Goal: Task Accomplishment & Management: Use online tool/utility

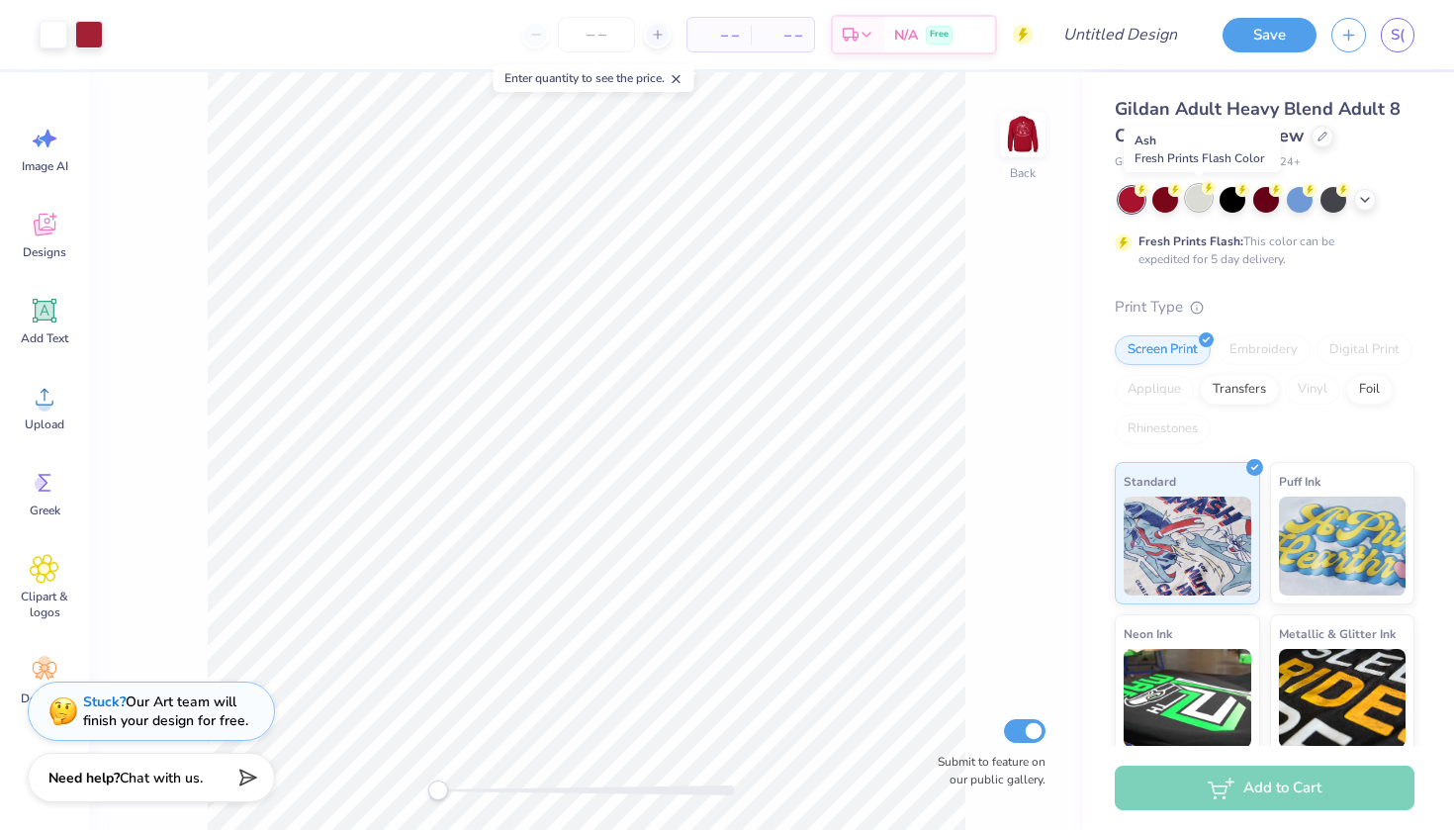
click at [1200, 204] on div at bounding box center [1199, 198] width 26 height 26
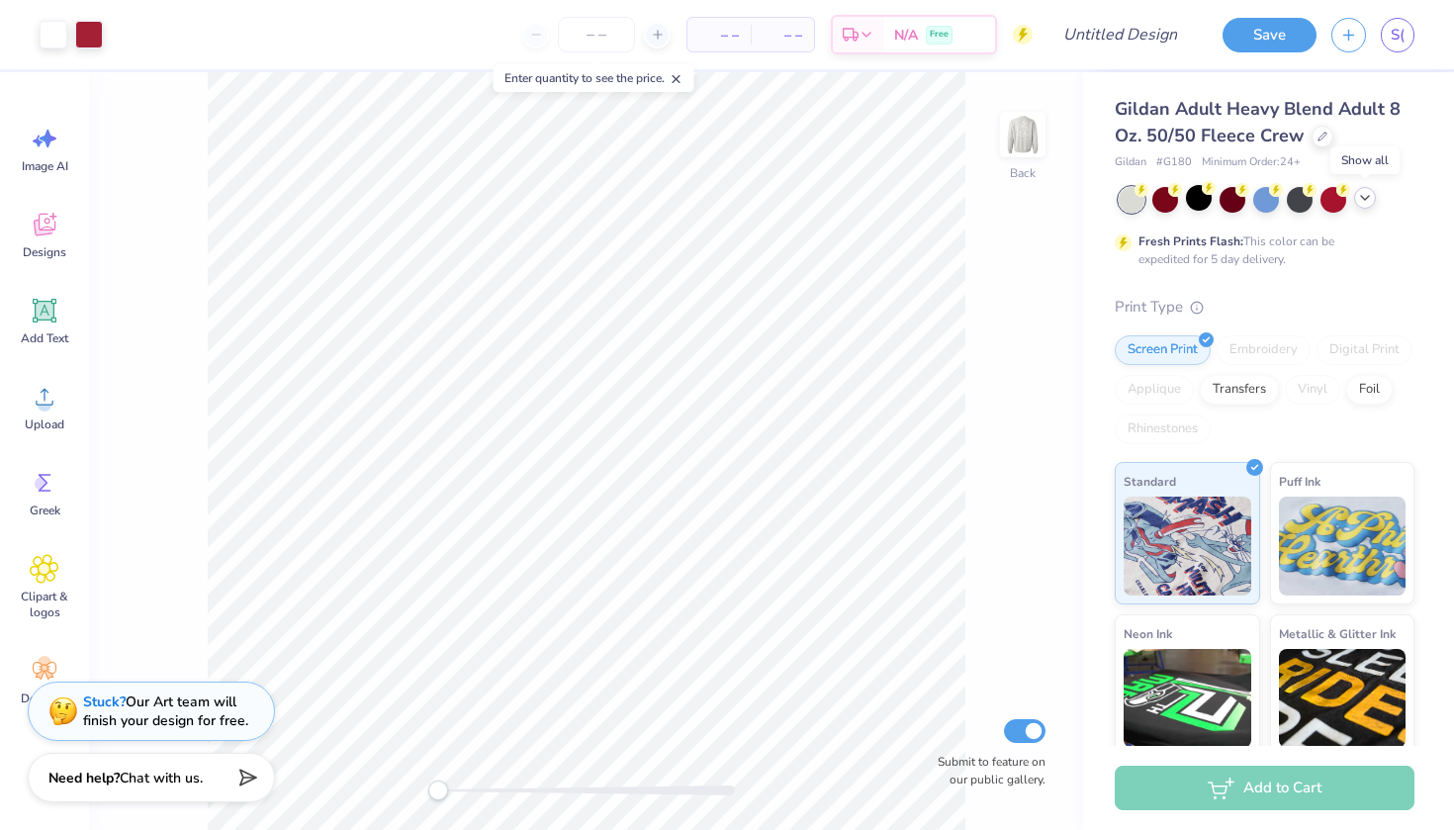
click at [1362, 197] on icon at bounding box center [1365, 198] width 16 height 16
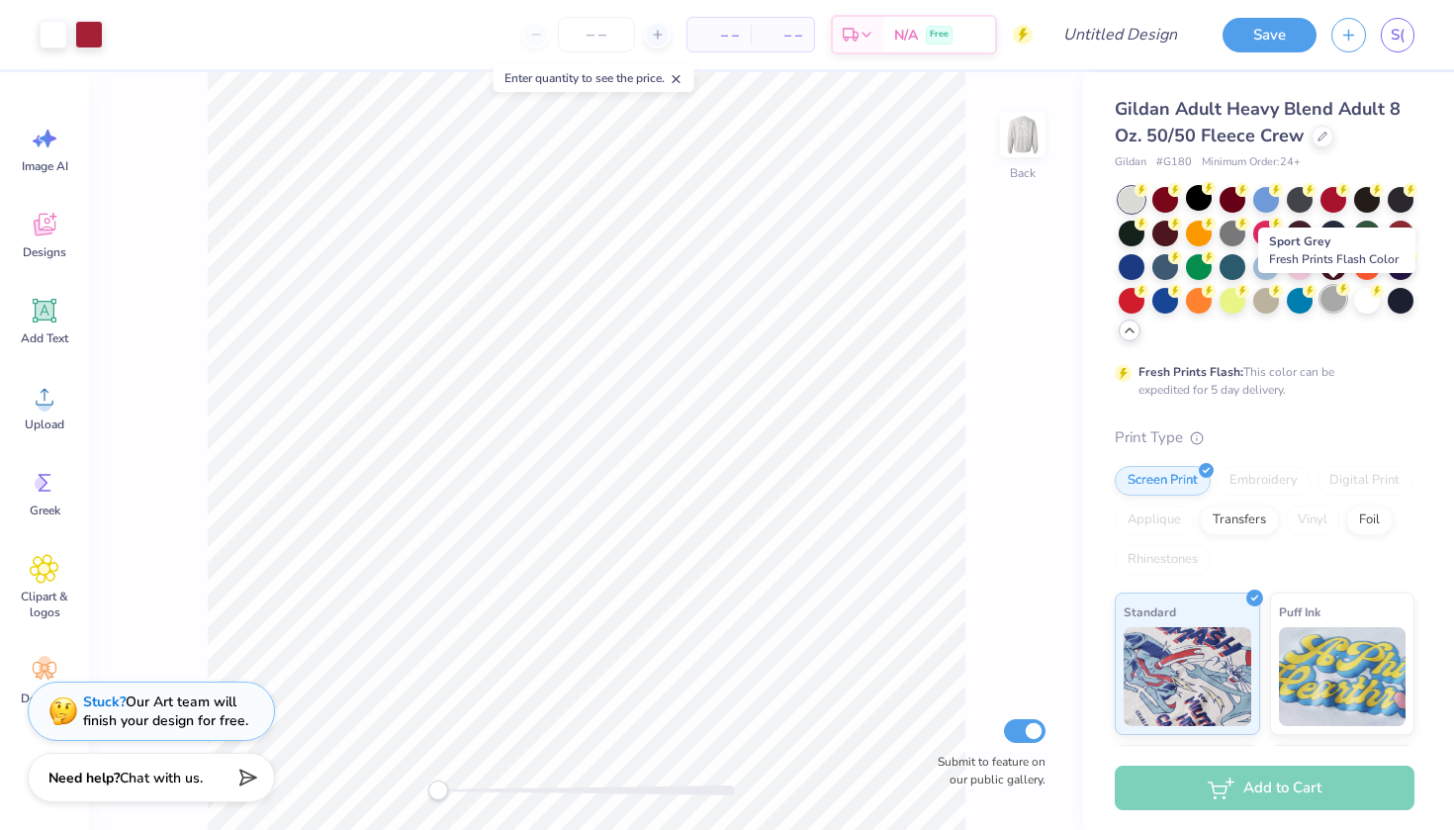
click at [1335, 306] on div at bounding box center [1333, 299] width 26 height 26
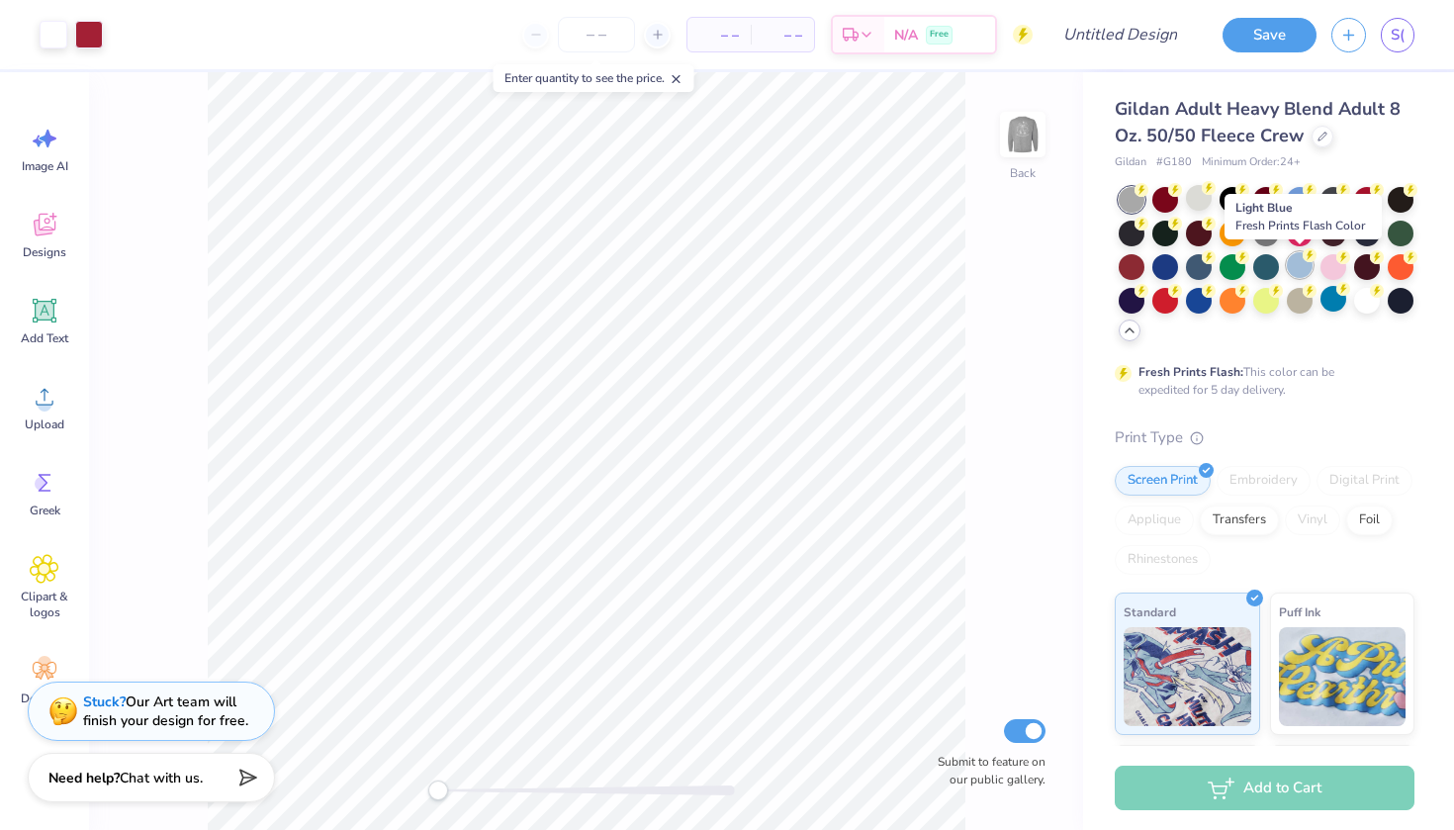
click at [1290, 264] on div at bounding box center [1299, 265] width 26 height 26
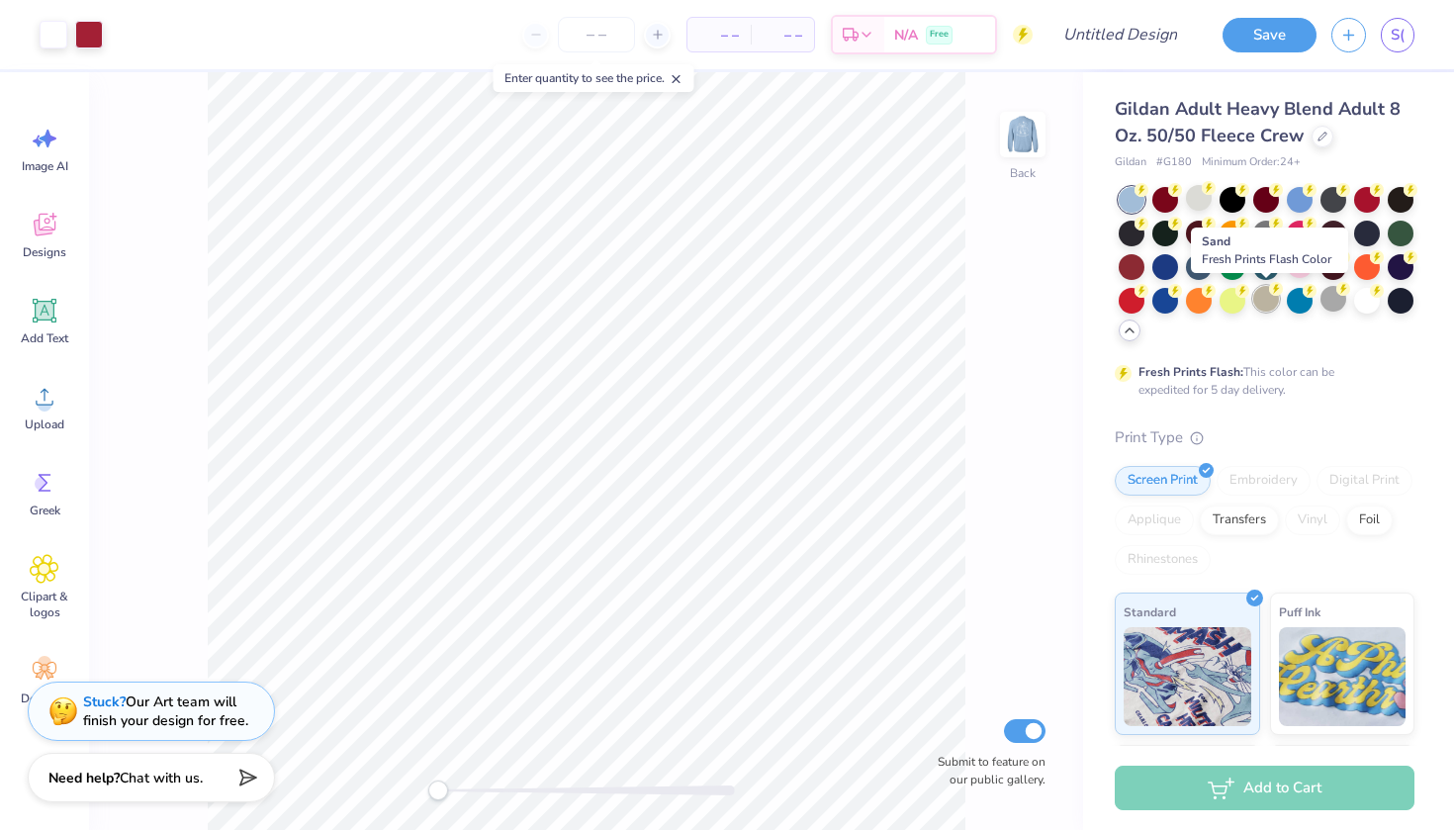
click at [1273, 310] on div at bounding box center [1266, 299] width 26 height 26
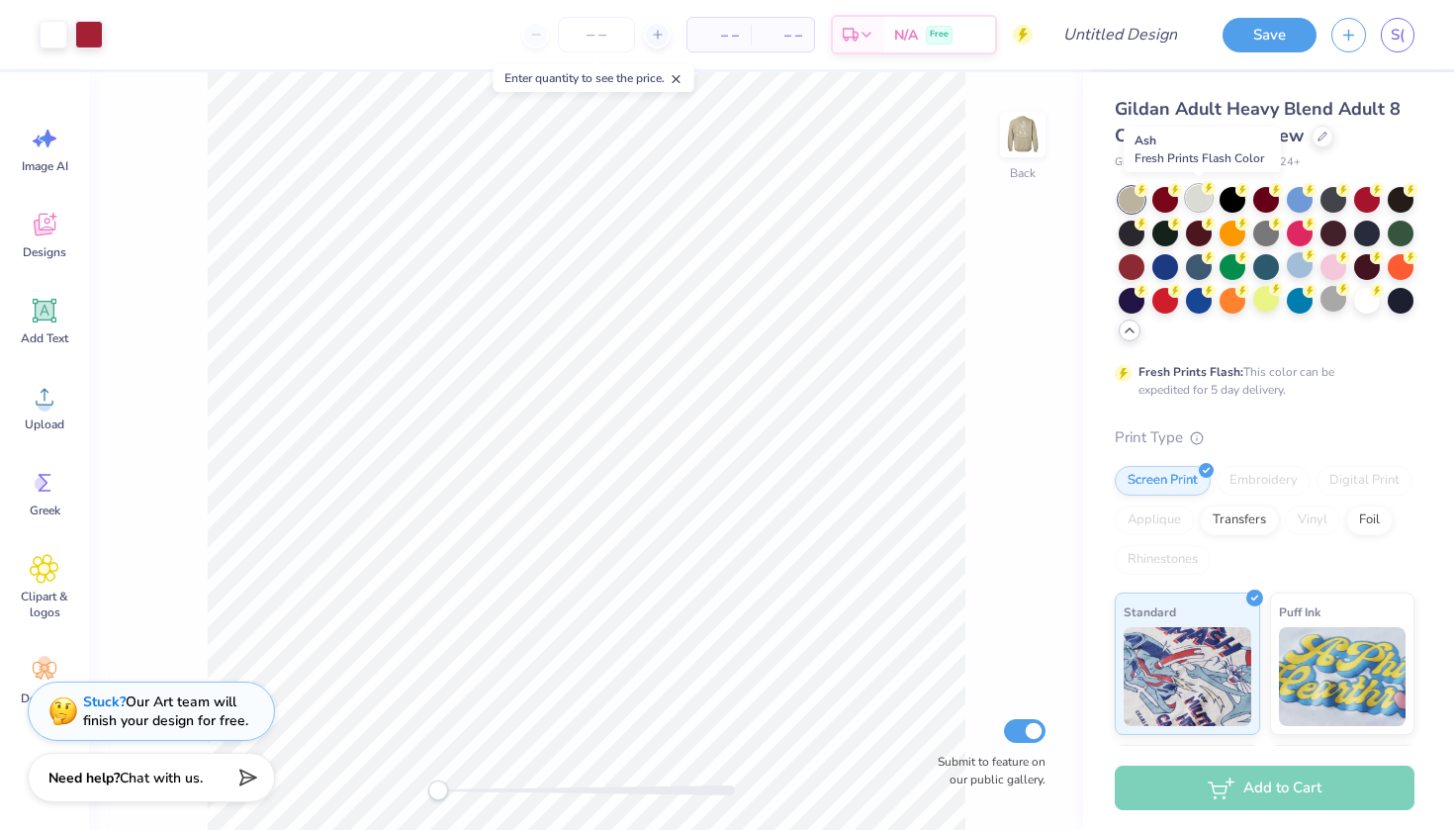
click at [1198, 198] on div at bounding box center [1199, 198] width 26 height 26
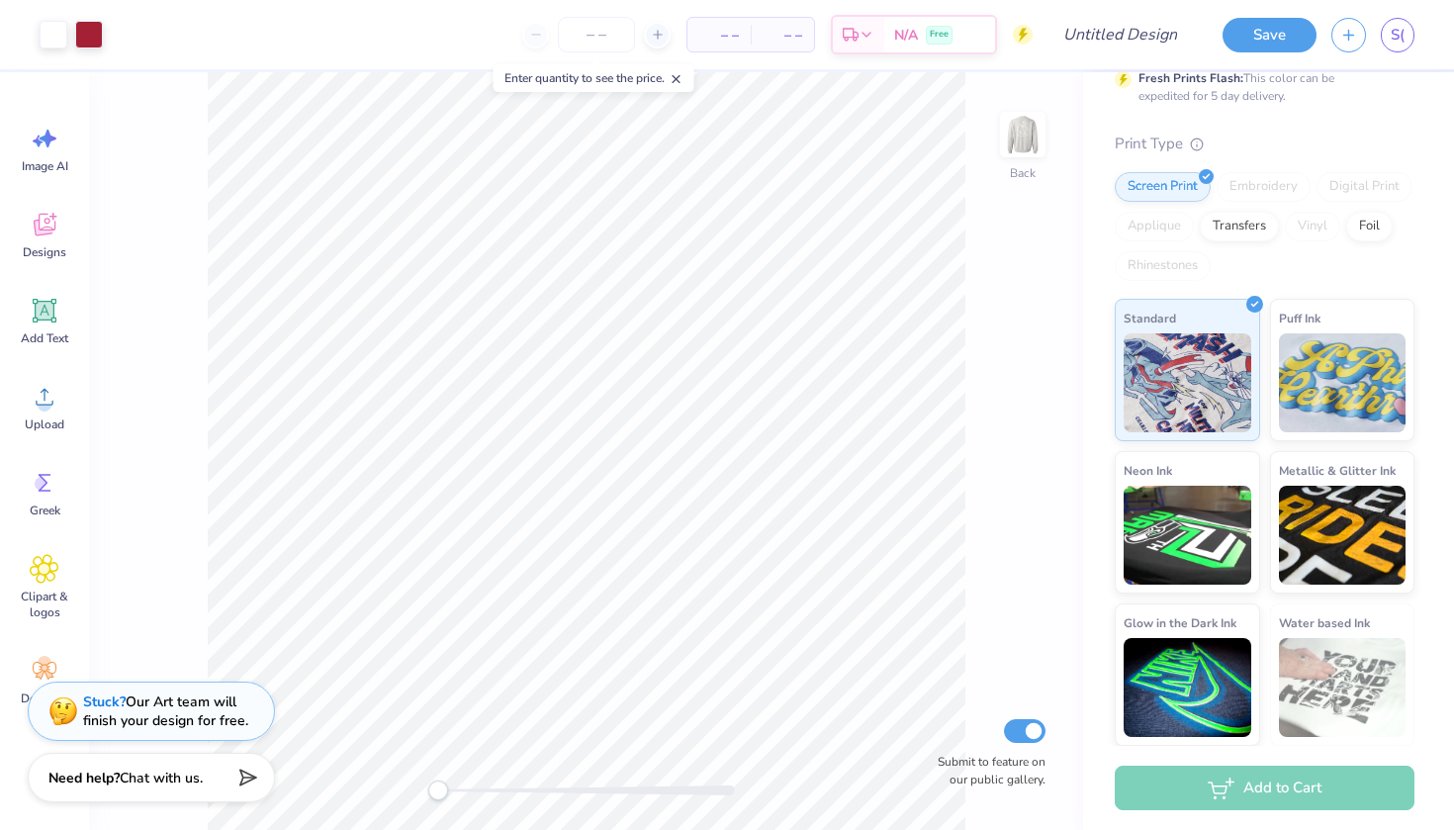
scroll to position [293, 0]
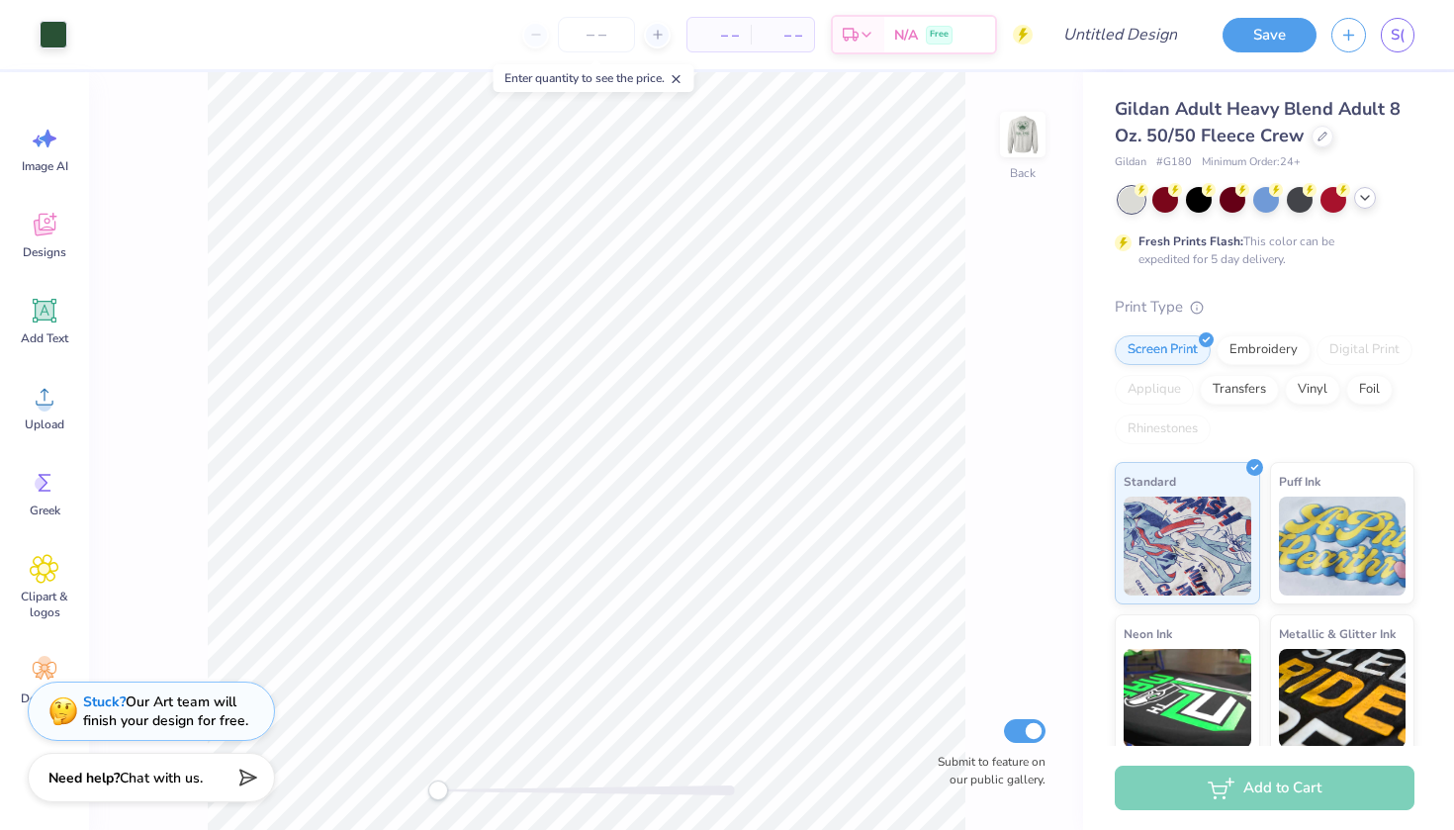
click at [1367, 199] on icon at bounding box center [1365, 198] width 16 height 16
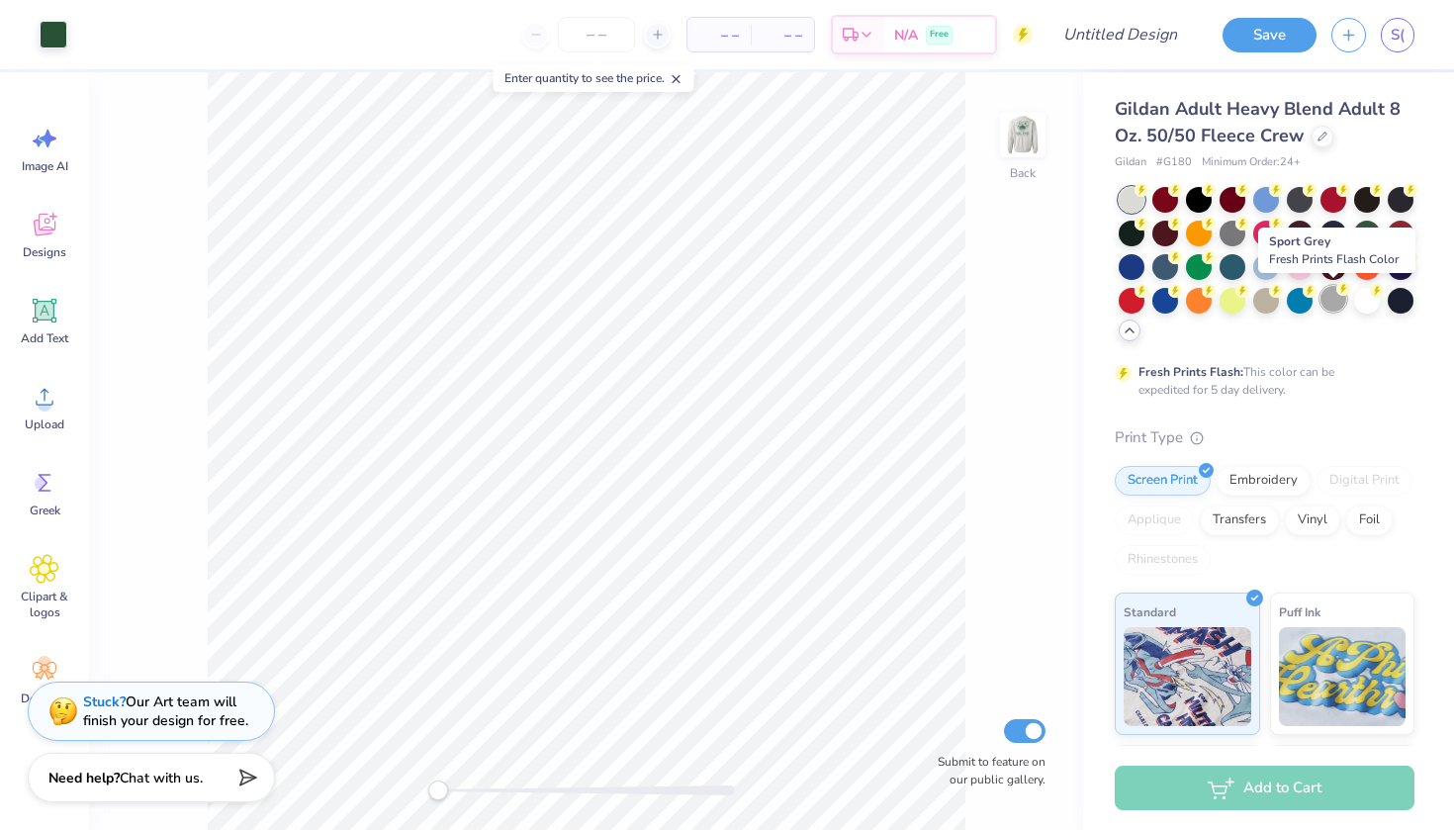
click at [1330, 308] on div at bounding box center [1333, 299] width 26 height 26
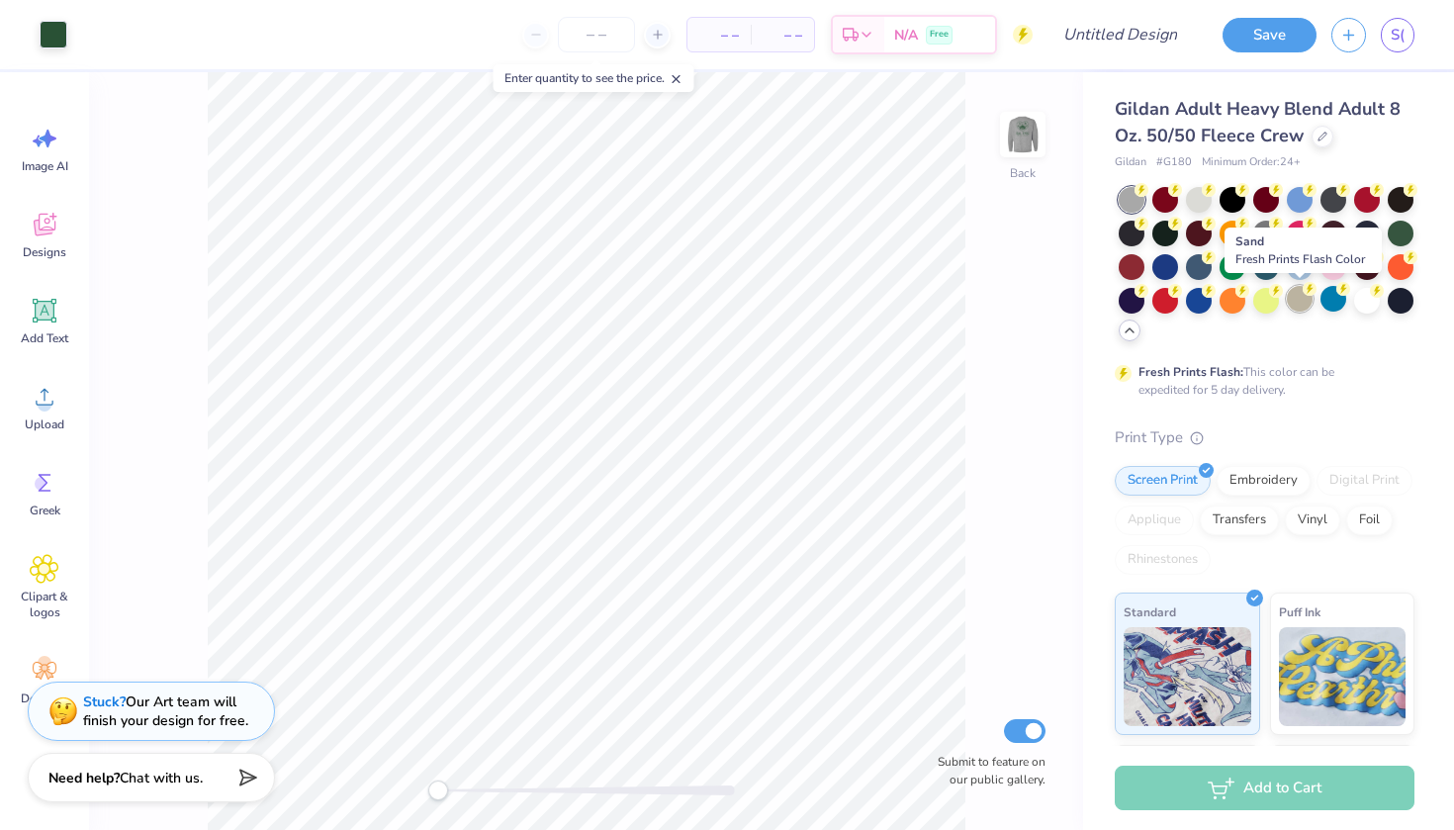
click at [1300, 304] on div at bounding box center [1299, 299] width 26 height 26
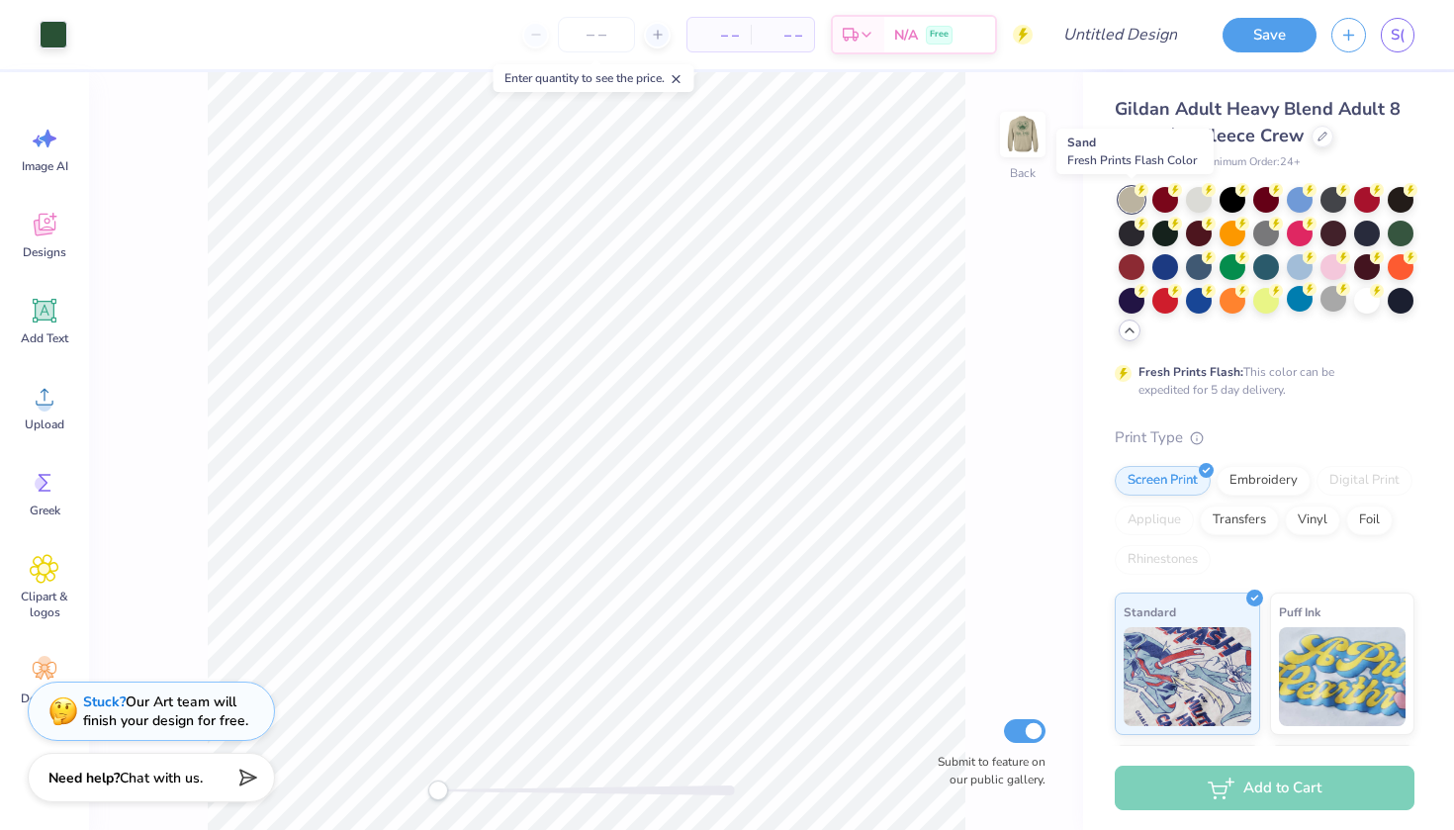
click at [1130, 200] on div at bounding box center [1131, 200] width 26 height 26
click at [1135, 203] on div at bounding box center [1131, 200] width 26 height 26
click at [1209, 201] on div at bounding box center [1199, 198] width 26 height 26
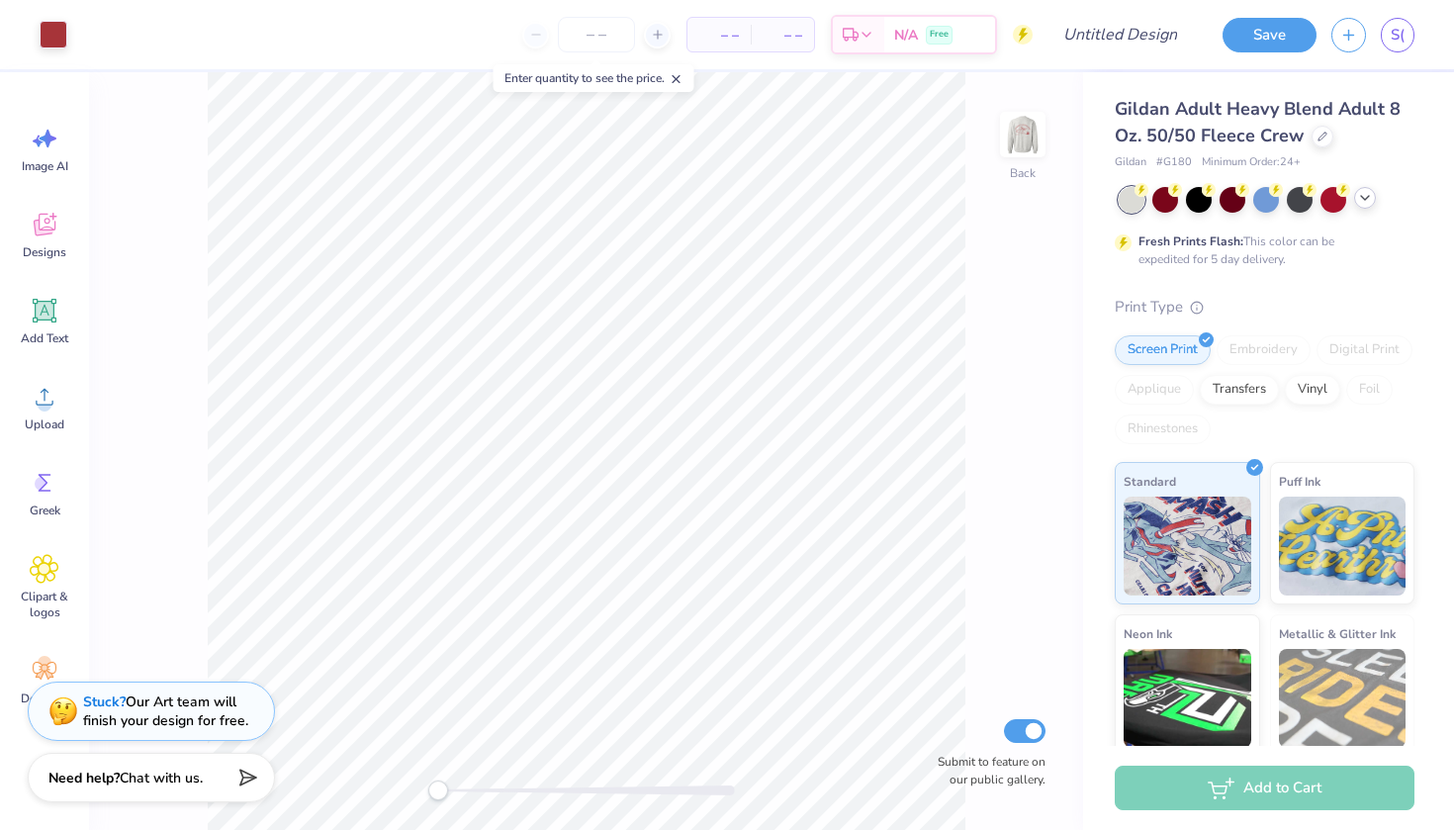
click at [1366, 197] on icon at bounding box center [1365, 198] width 16 height 16
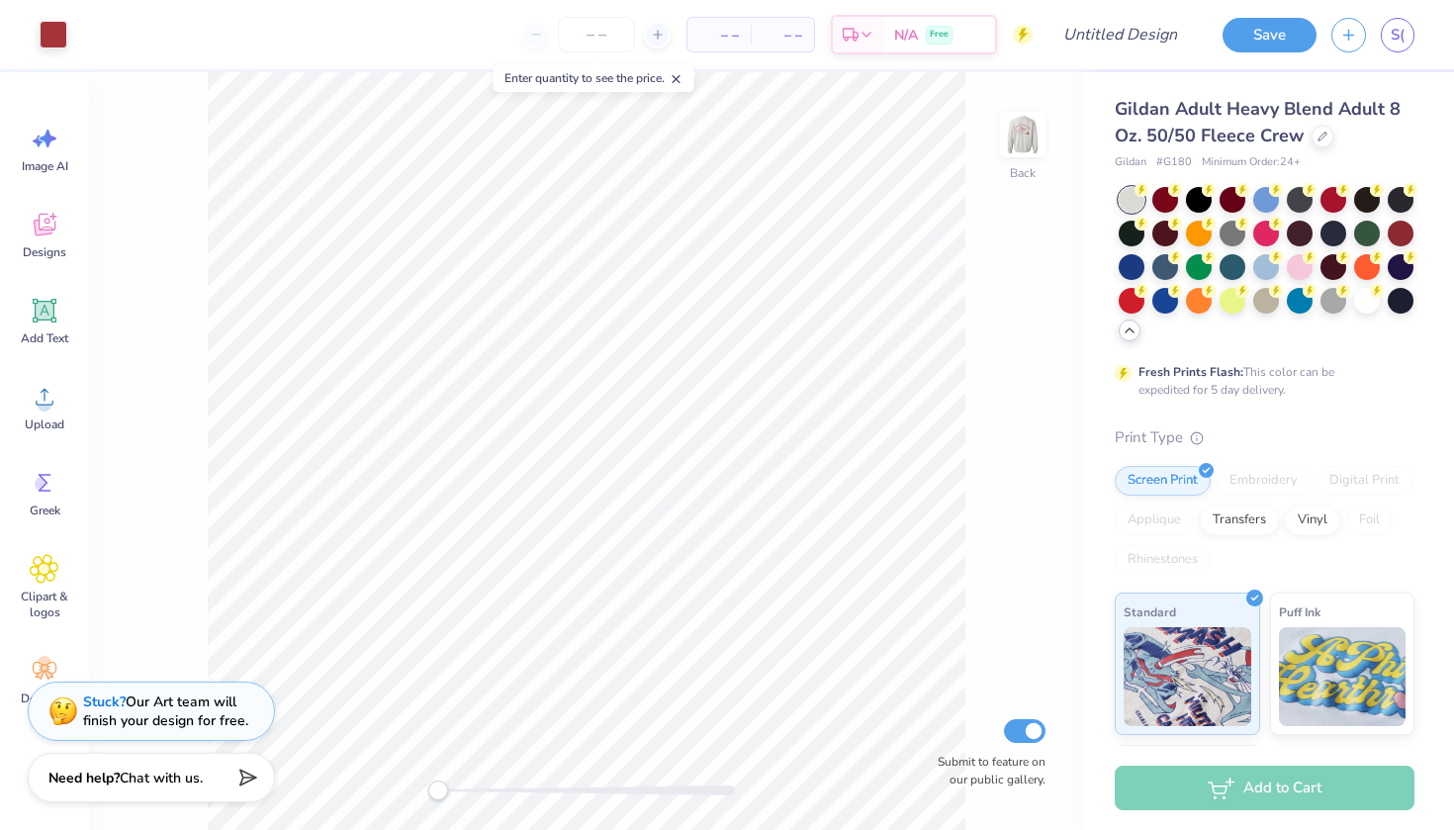
click at [1129, 203] on div at bounding box center [1131, 200] width 26 height 26
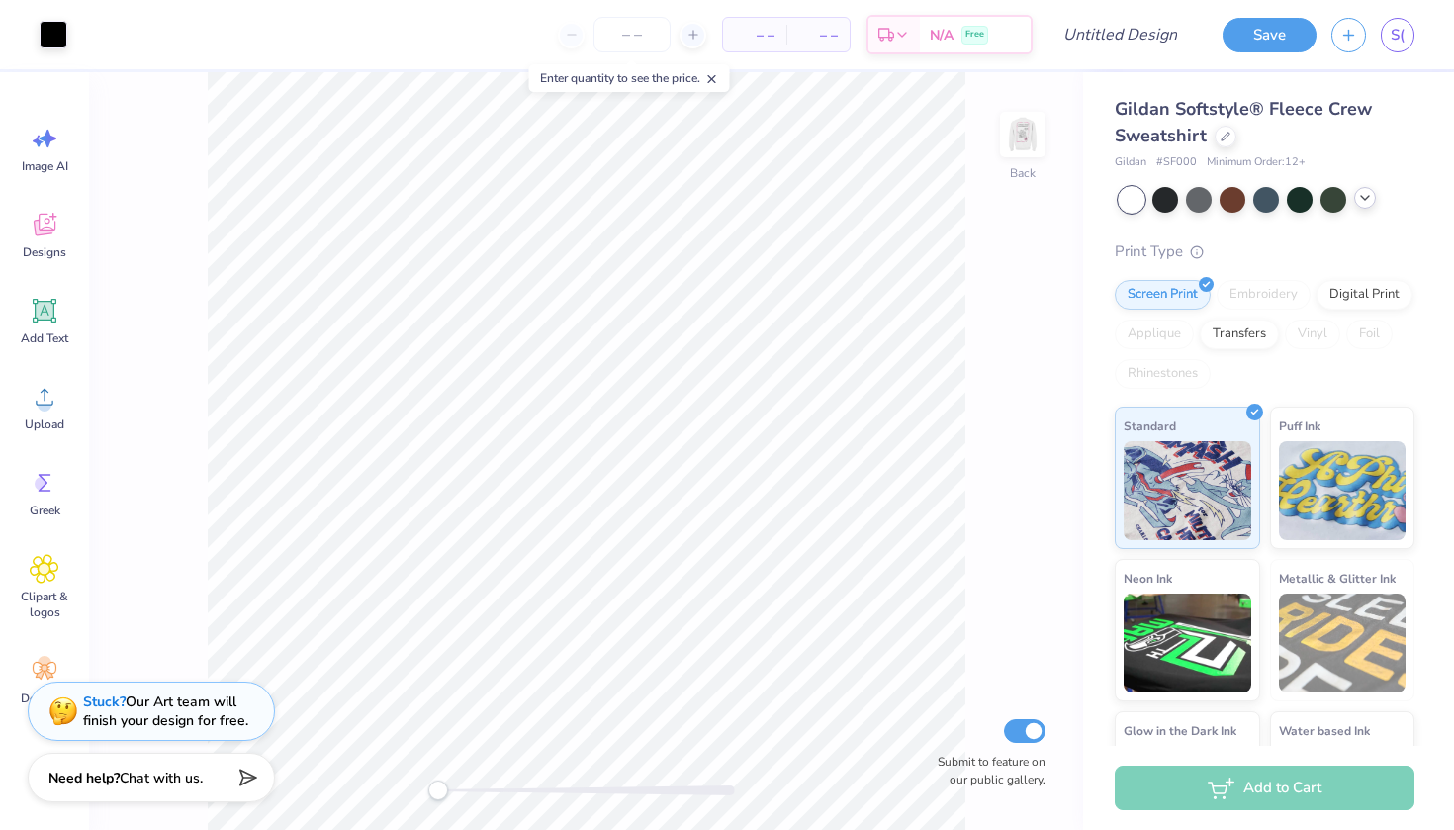
click at [1368, 204] on icon at bounding box center [1365, 198] width 16 height 16
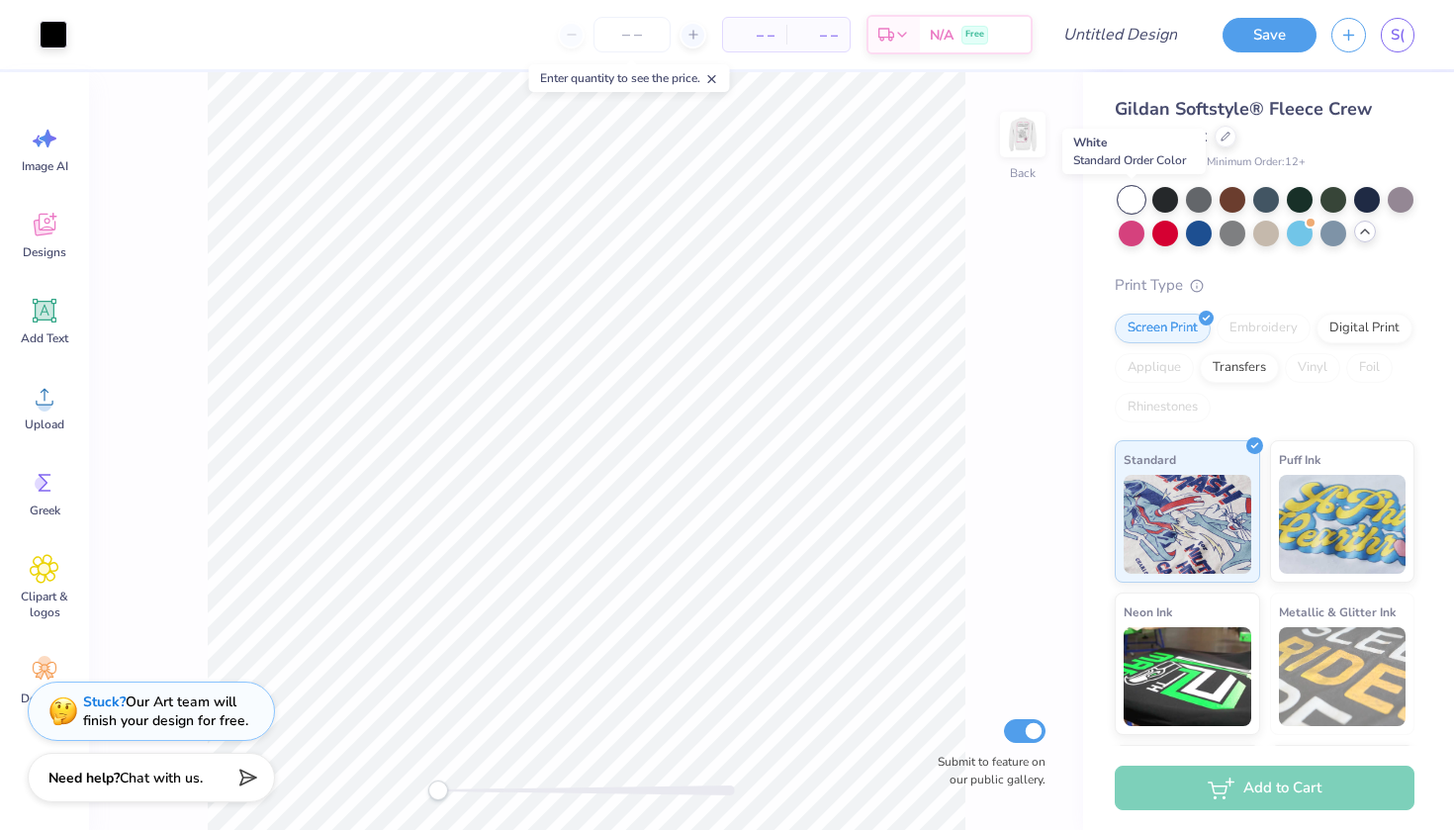
click at [1130, 192] on div at bounding box center [1131, 200] width 26 height 26
click at [1132, 200] on div at bounding box center [1131, 200] width 26 height 26
click at [1186, 204] on div at bounding box center [1199, 198] width 26 height 26
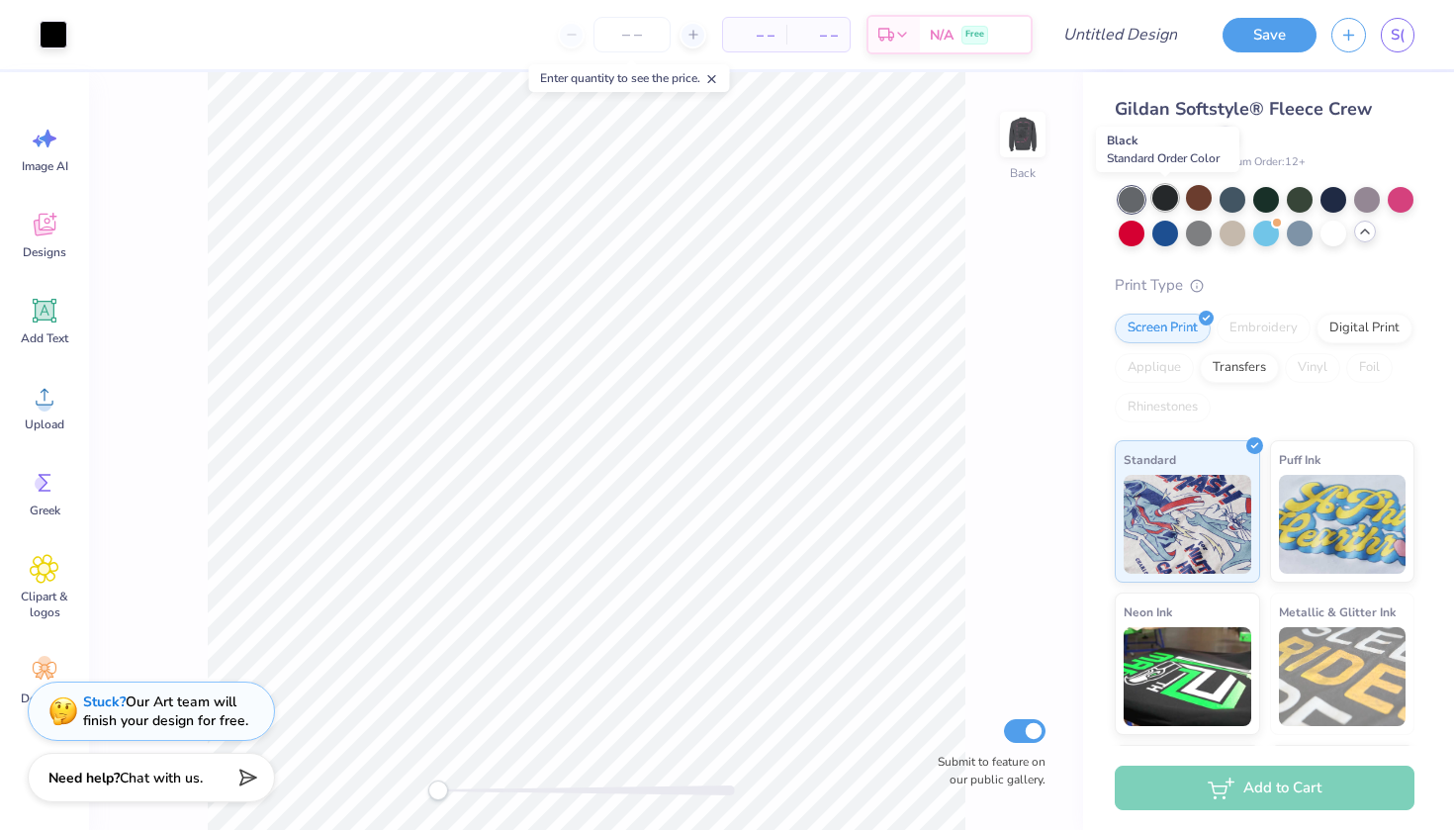
click at [1167, 202] on div at bounding box center [1165, 198] width 26 height 26
click at [1126, 203] on div at bounding box center [1131, 200] width 26 height 26
click at [1333, 235] on div at bounding box center [1333, 232] width 26 height 26
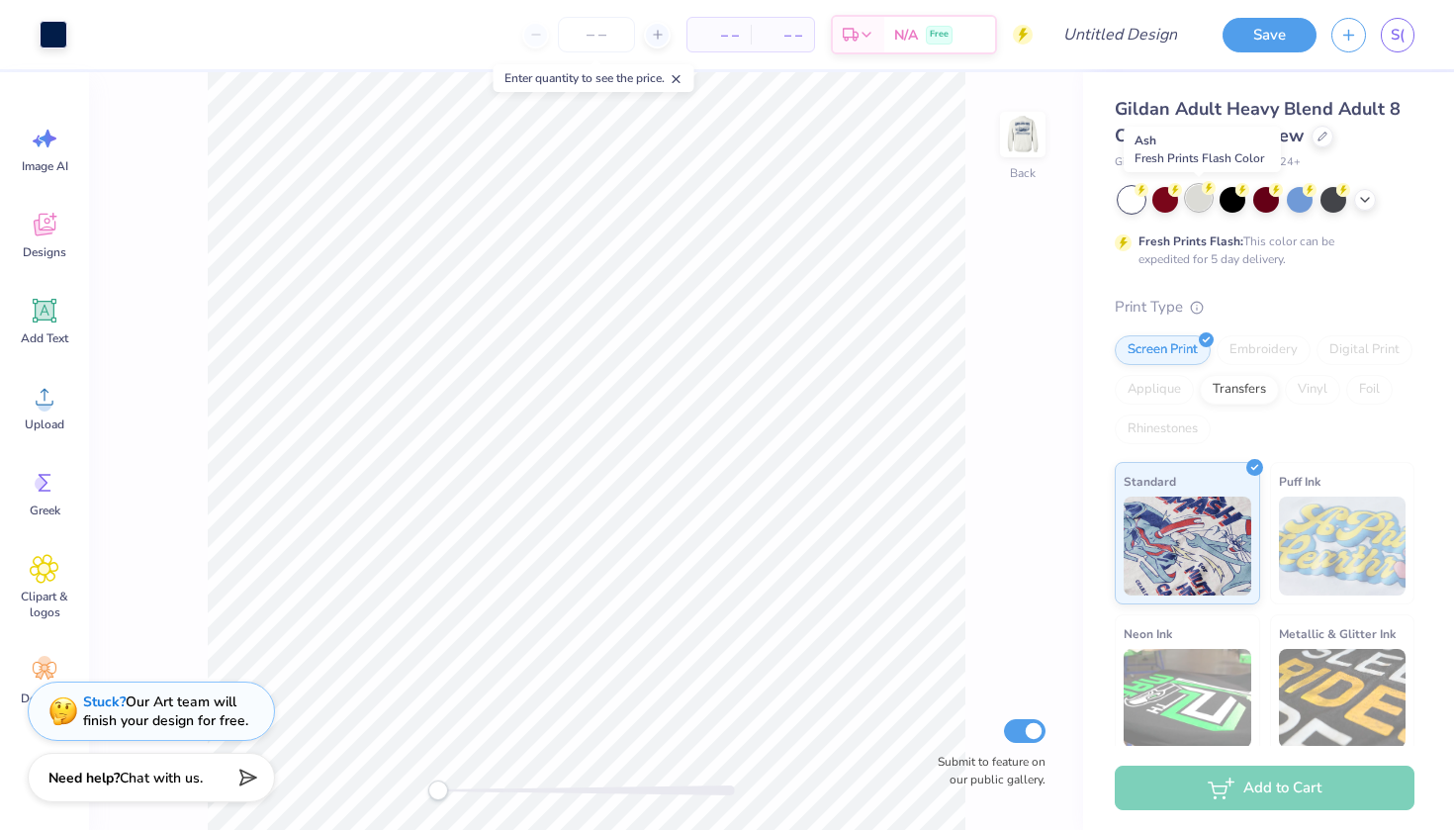
click at [1197, 195] on div at bounding box center [1199, 198] width 26 height 26
click at [1360, 202] on icon at bounding box center [1365, 198] width 16 height 16
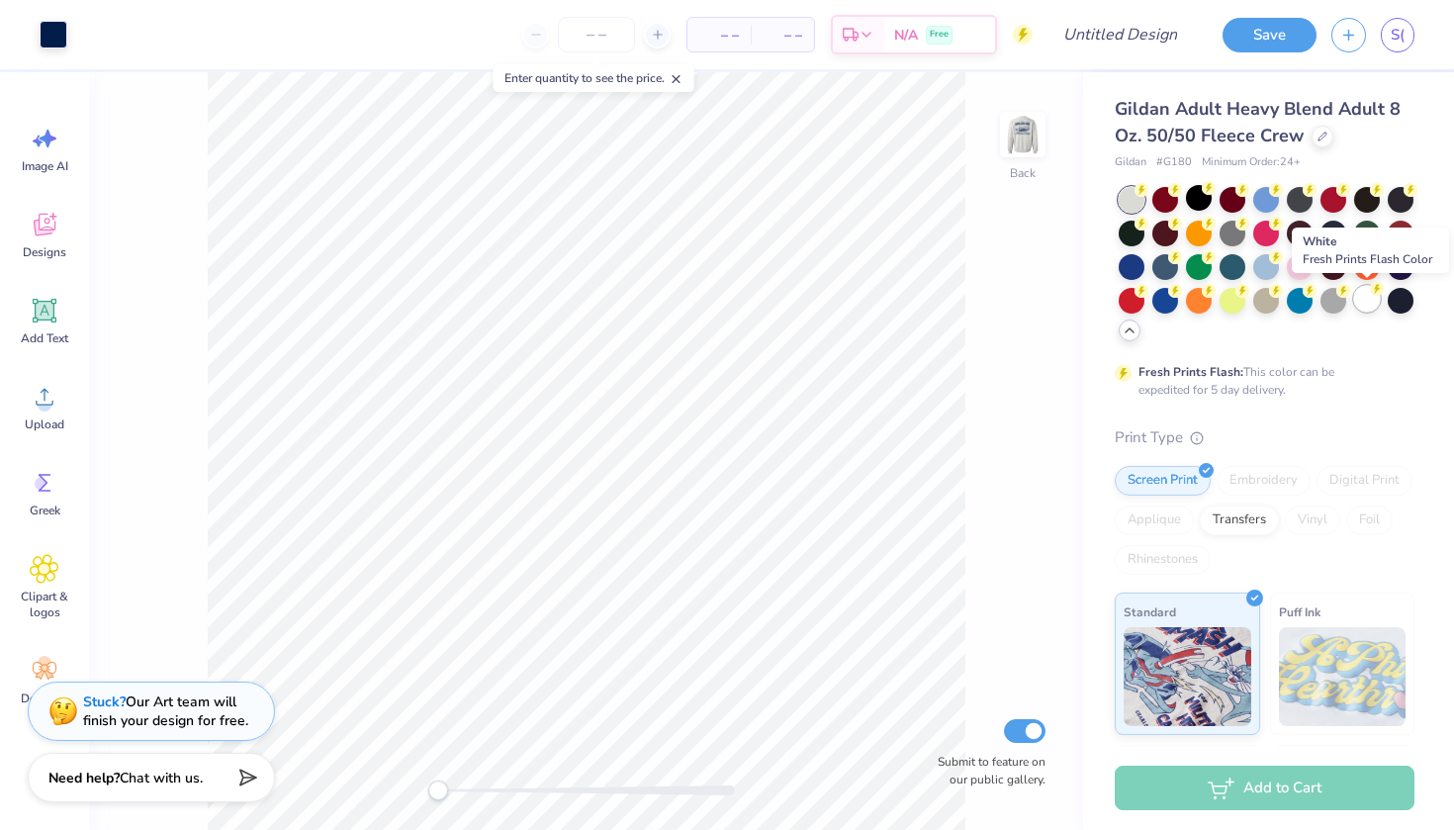
click at [1367, 302] on div at bounding box center [1367, 299] width 26 height 26
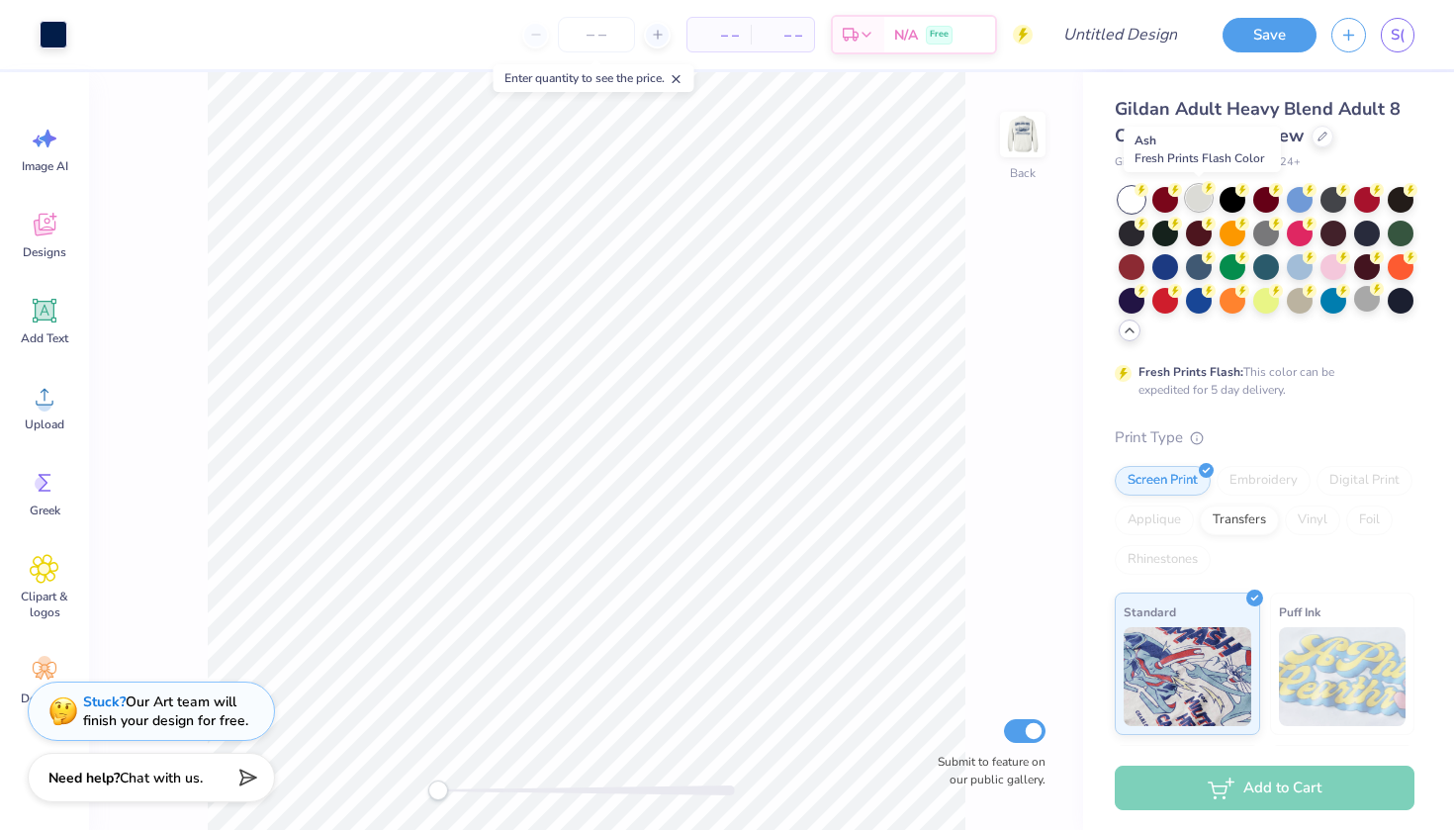
click at [1201, 203] on div at bounding box center [1199, 198] width 26 height 26
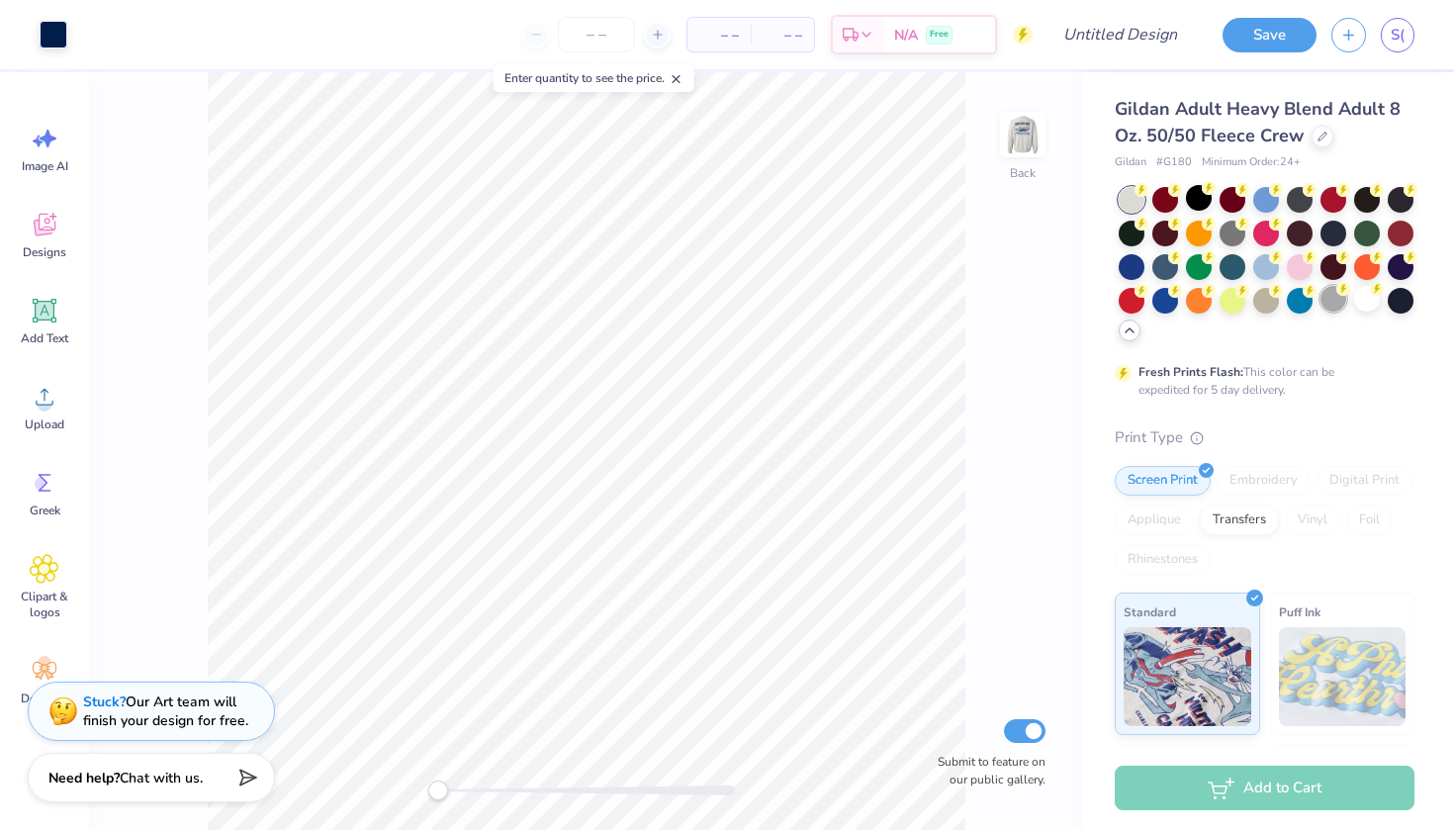
click at [1329, 305] on div at bounding box center [1333, 299] width 26 height 26
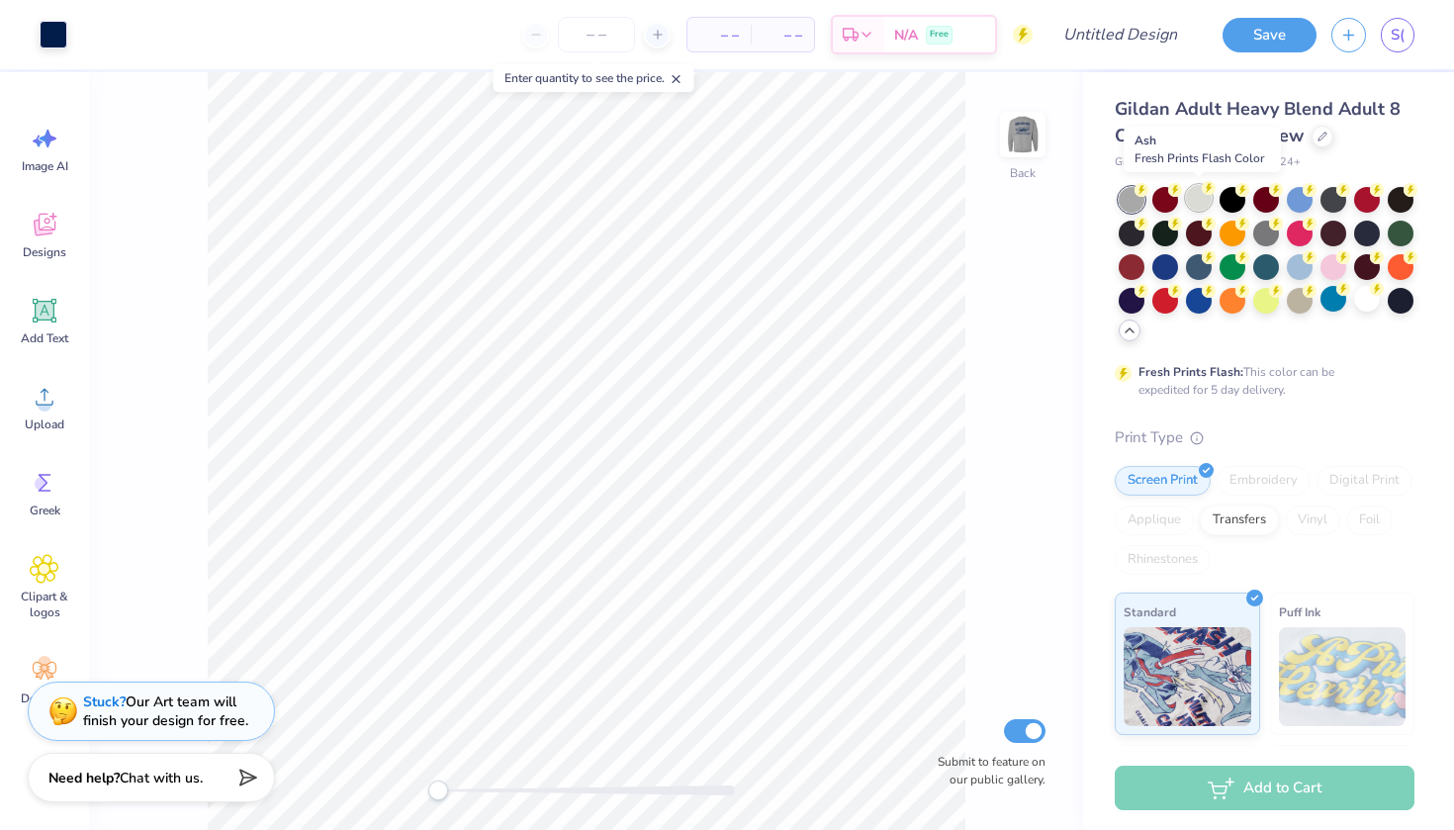
click at [1194, 197] on div at bounding box center [1199, 198] width 26 height 26
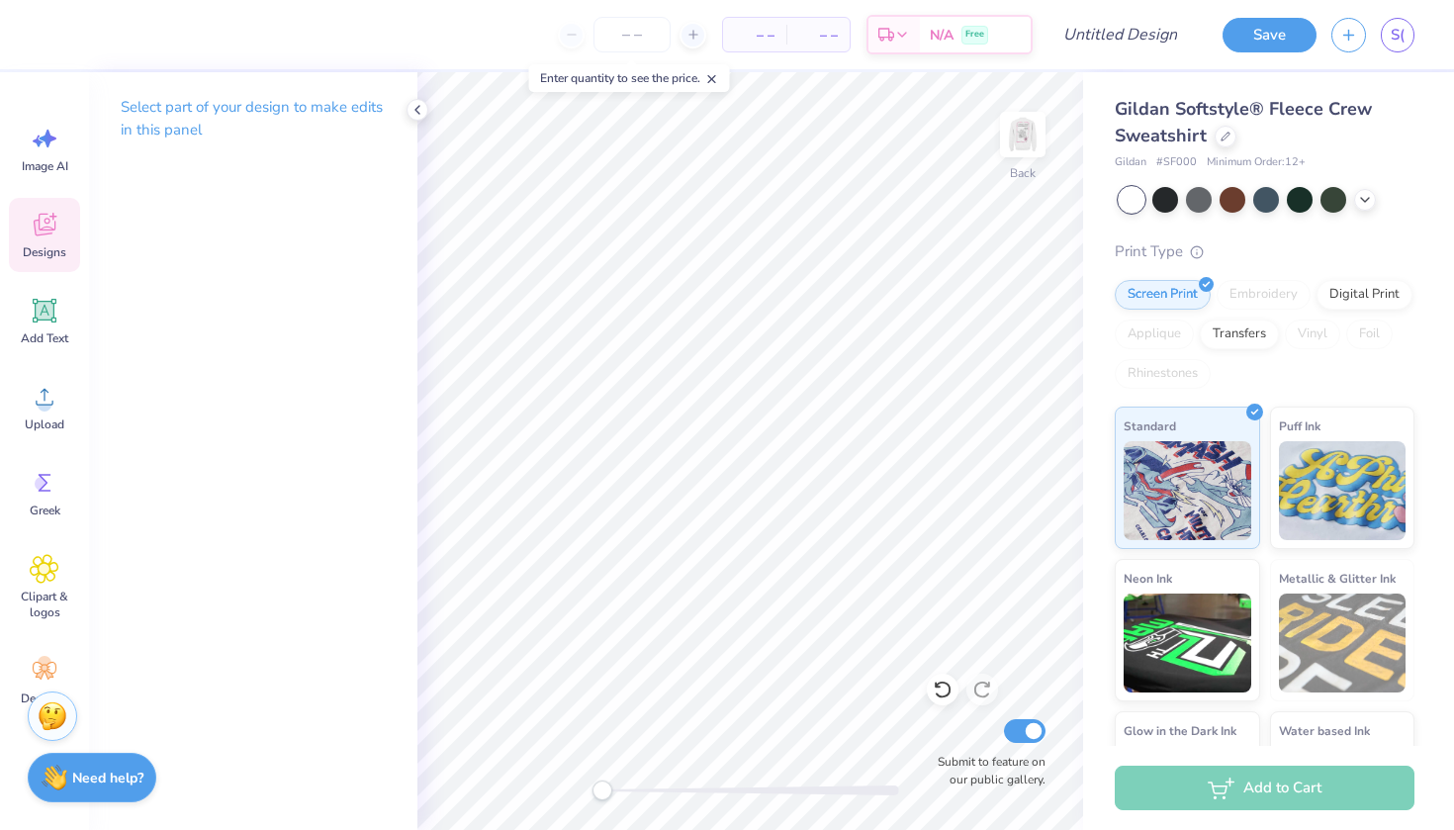
click at [39, 225] on icon at bounding box center [44, 228] width 19 height 16
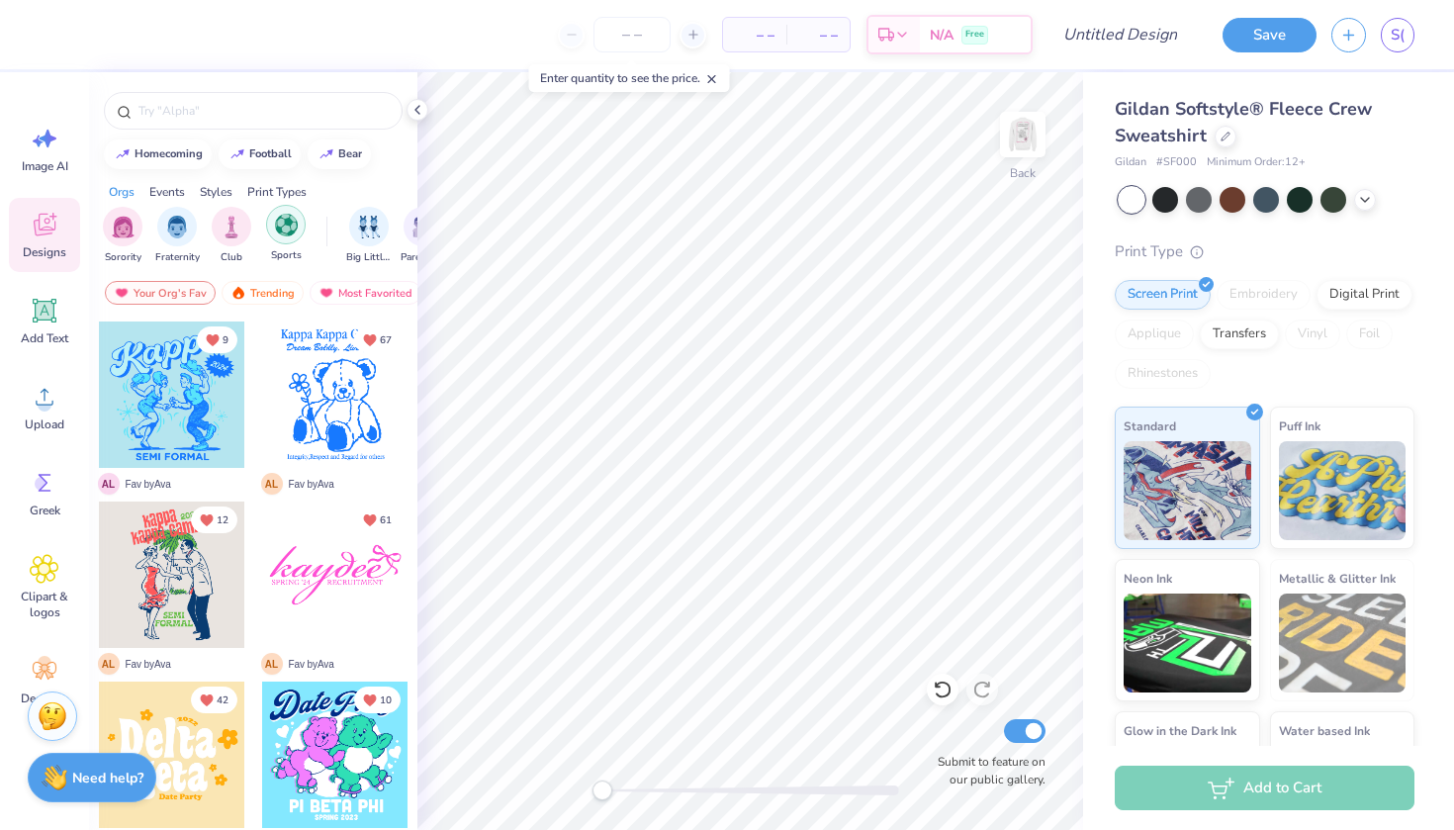
click at [294, 226] on img "filter for Sports" at bounding box center [286, 225] width 23 height 23
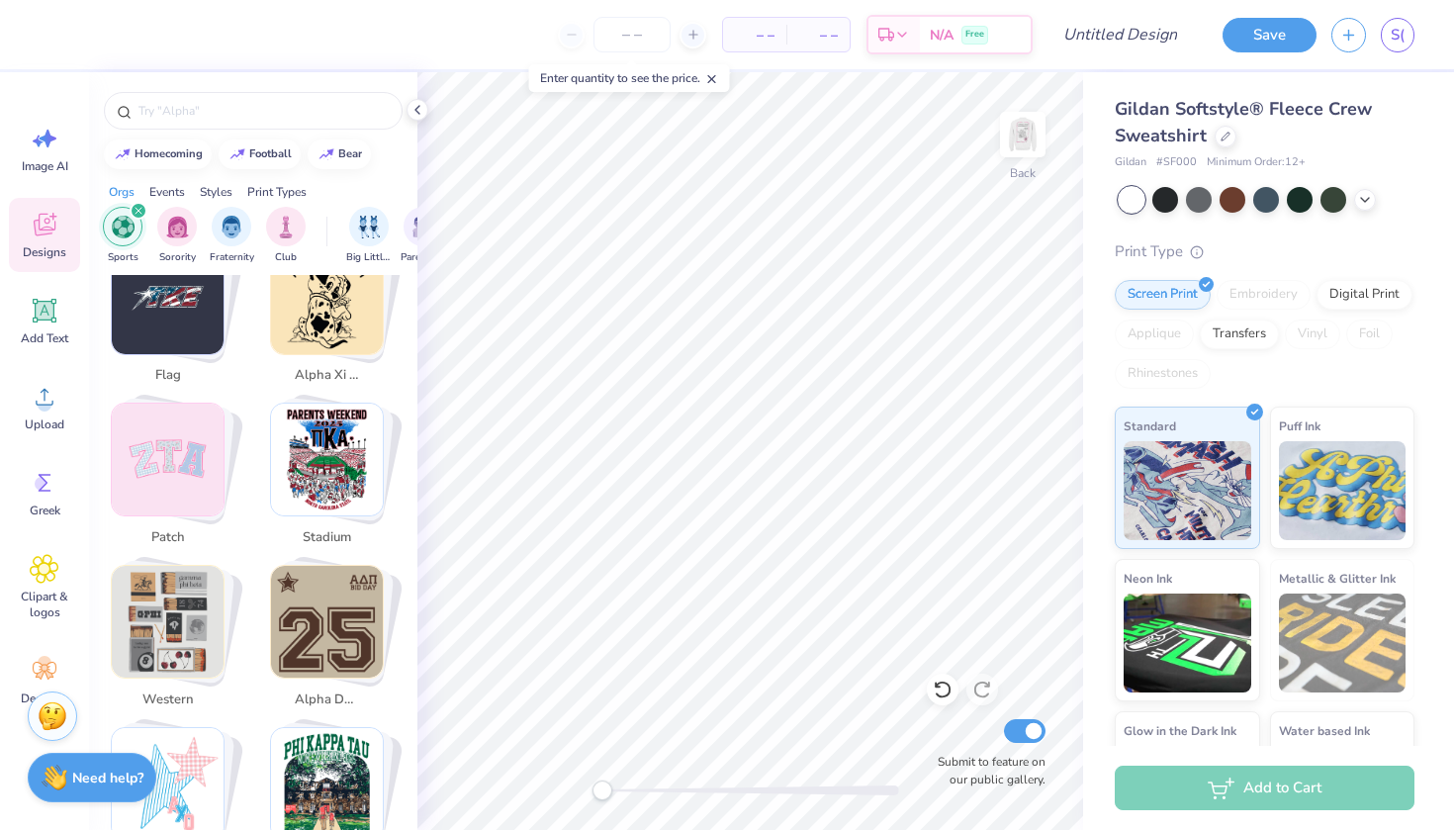
scroll to position [3132, 0]
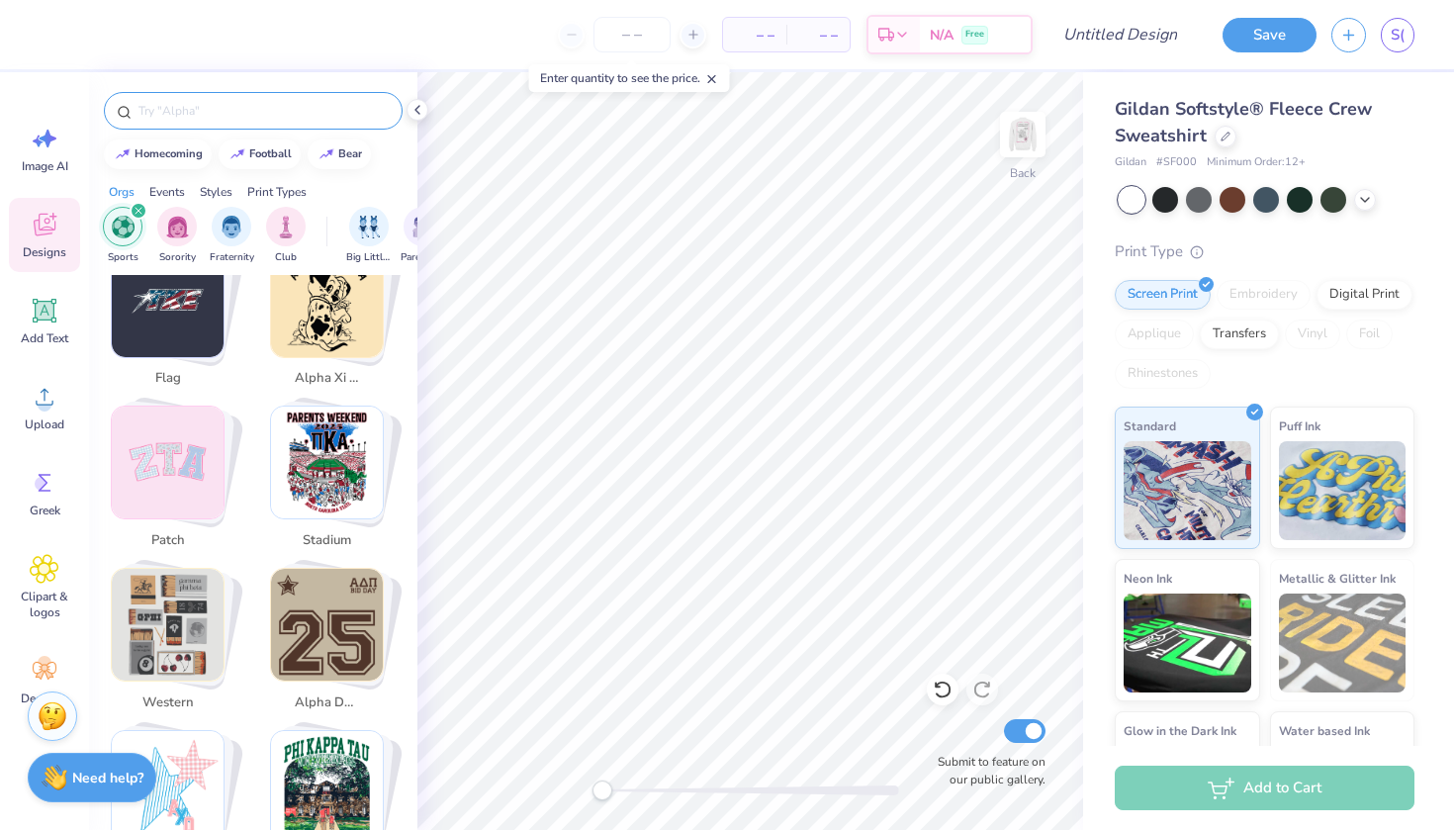
click at [240, 106] on input "text" at bounding box center [262, 111] width 253 height 20
type input "football"
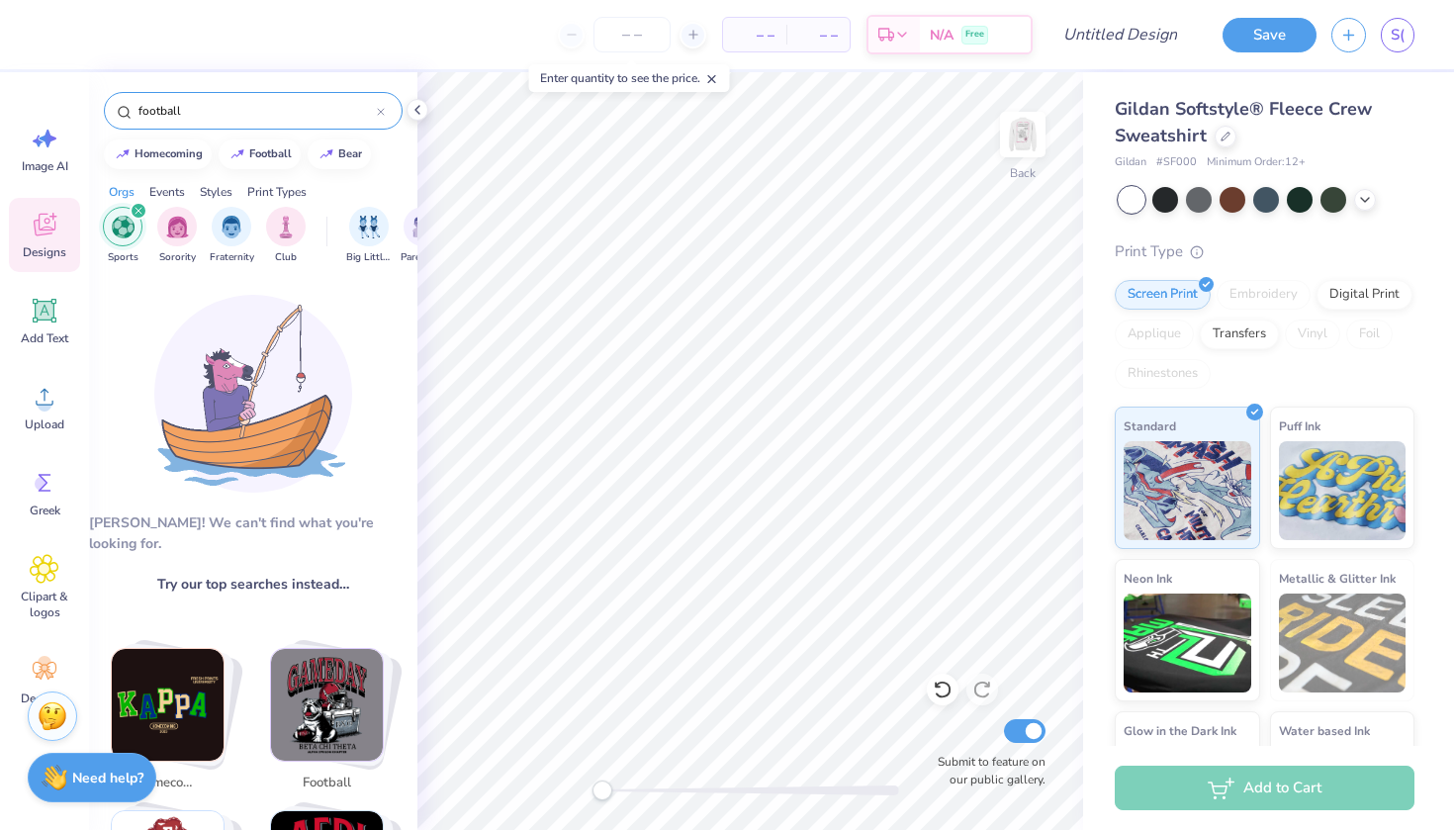
scroll to position [176, 0]
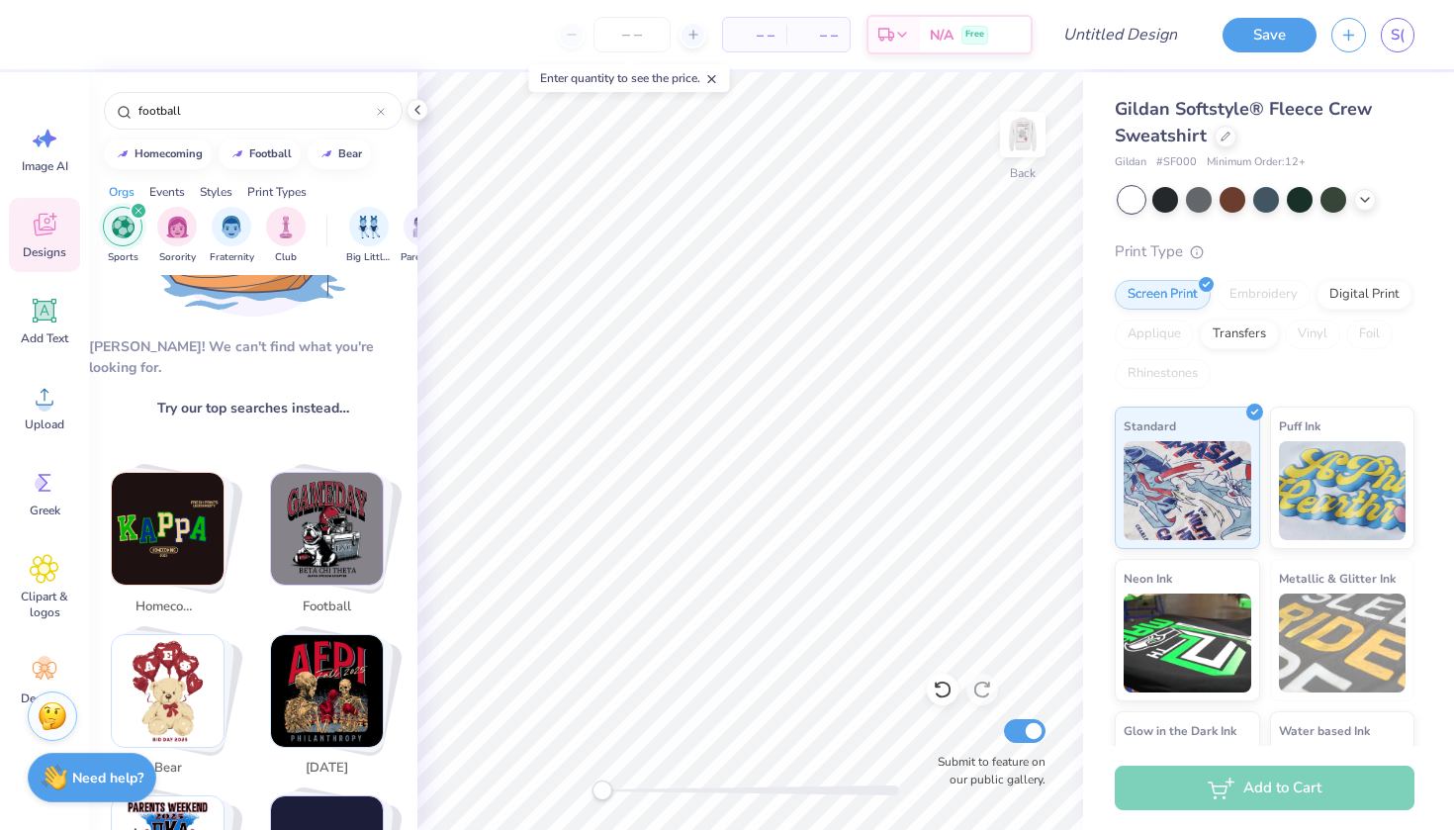
click at [355, 515] on img "Stack Card Button football" at bounding box center [327, 529] width 112 height 112
click at [327, 513] on img "Stack Card Button football" at bounding box center [327, 529] width 112 height 112
click at [326, 597] on span "football" at bounding box center [327, 607] width 64 height 20
click at [343, 499] on img "Stack Card Button football" at bounding box center [327, 529] width 112 height 112
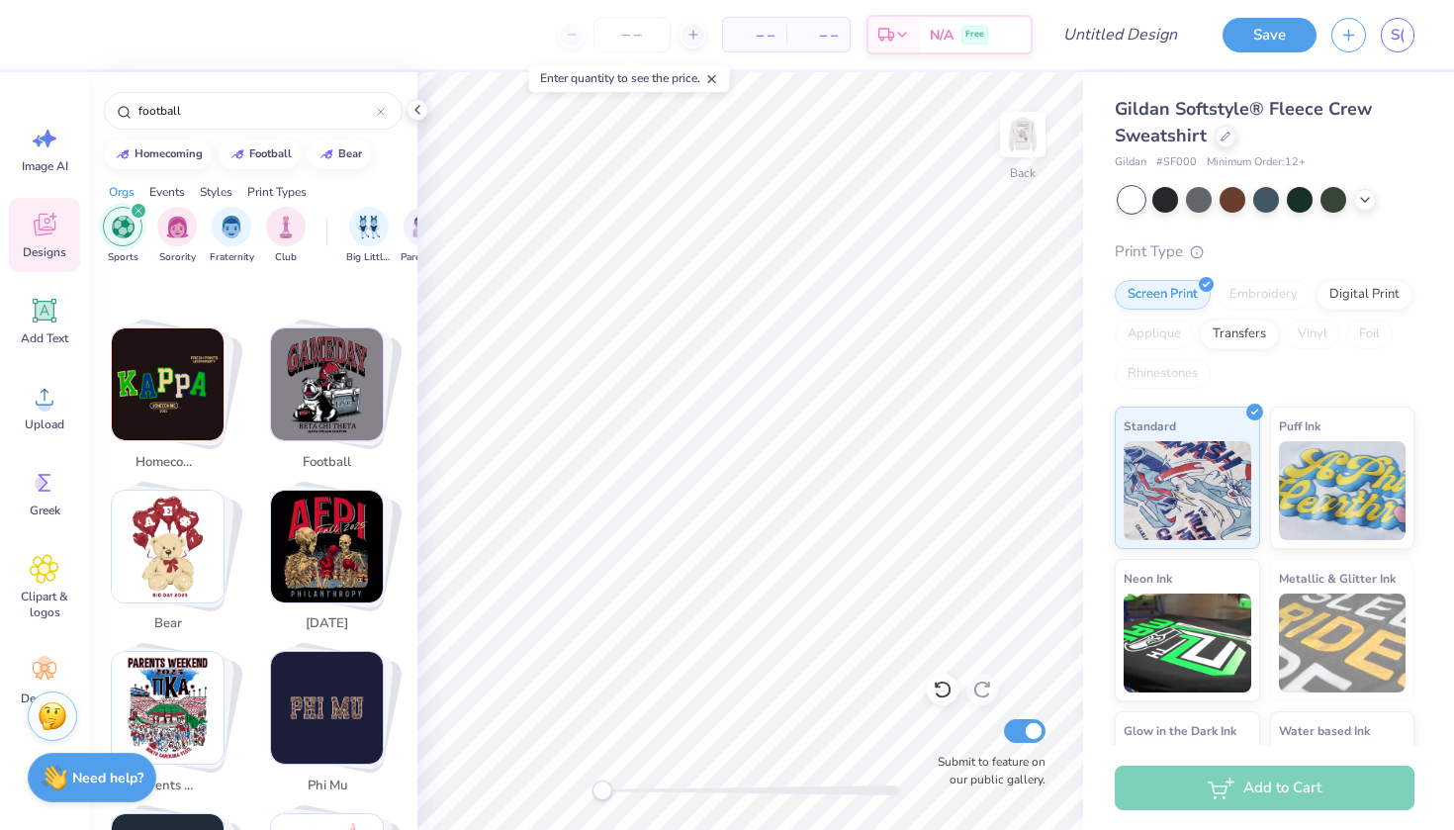
scroll to position [319, 0]
click at [327, 370] on img "Stack Card Button football" at bounding box center [327, 385] width 112 height 112
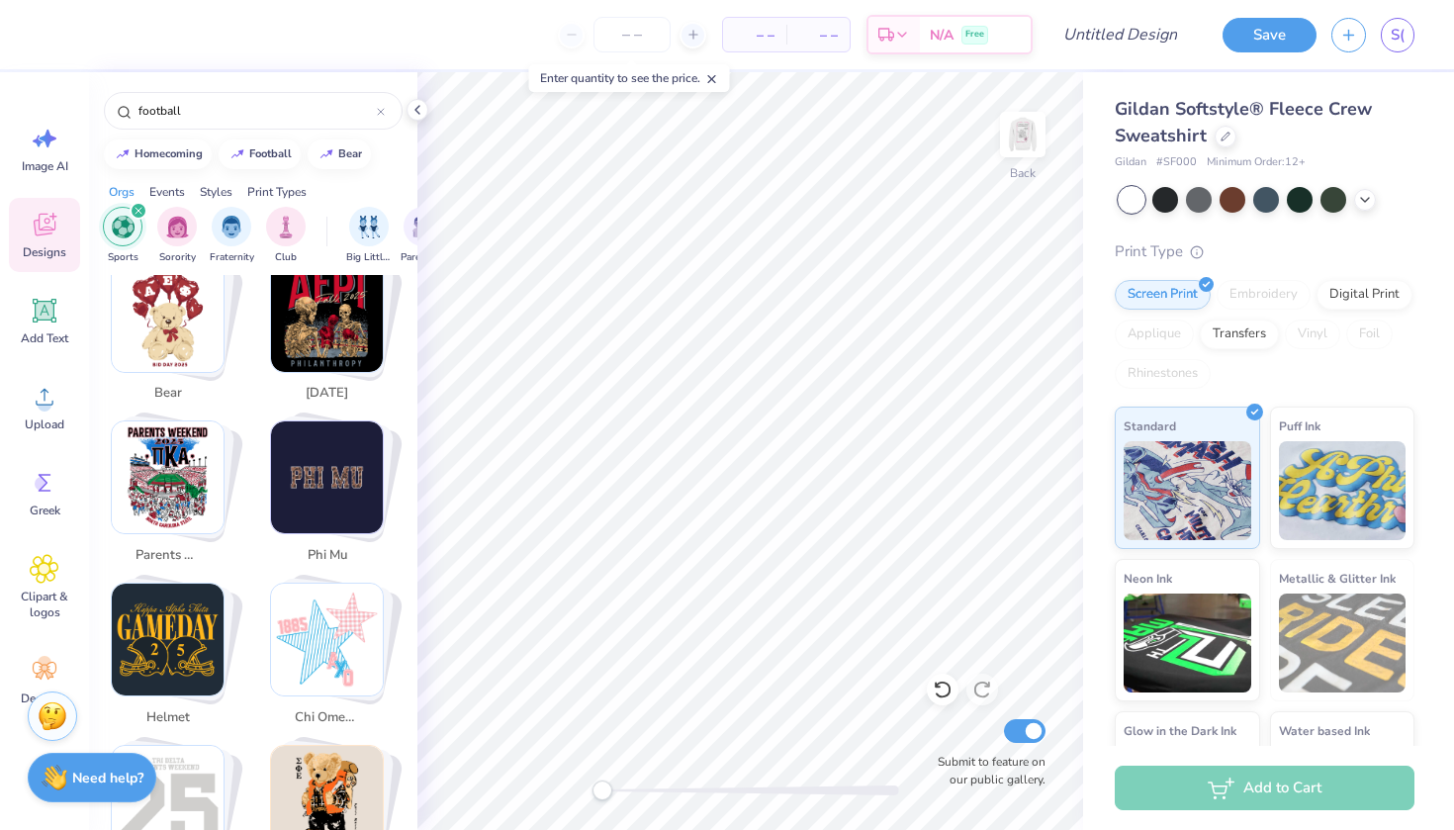
scroll to position [683, 0]
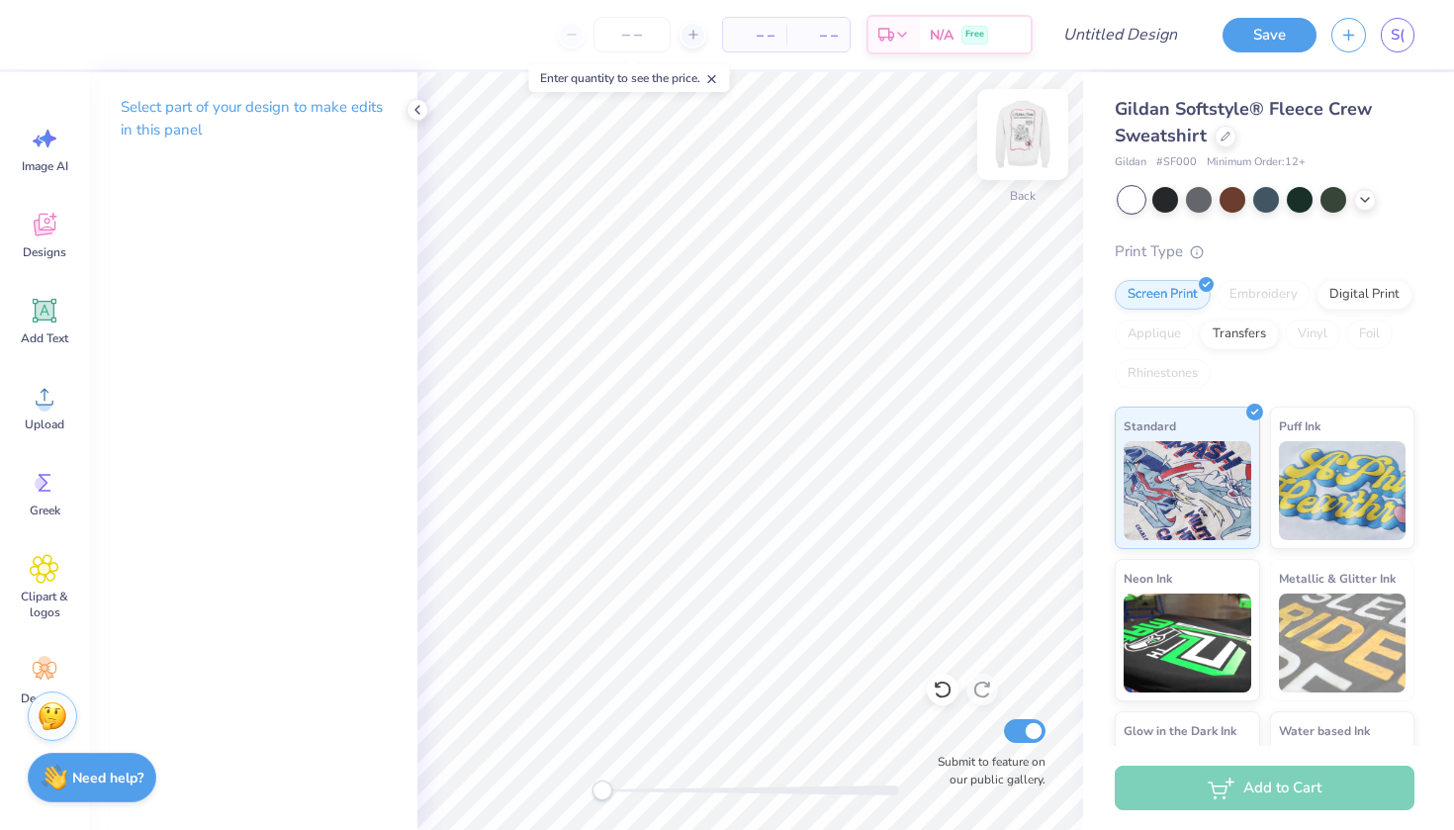
click at [1023, 146] on img at bounding box center [1022, 134] width 79 height 79
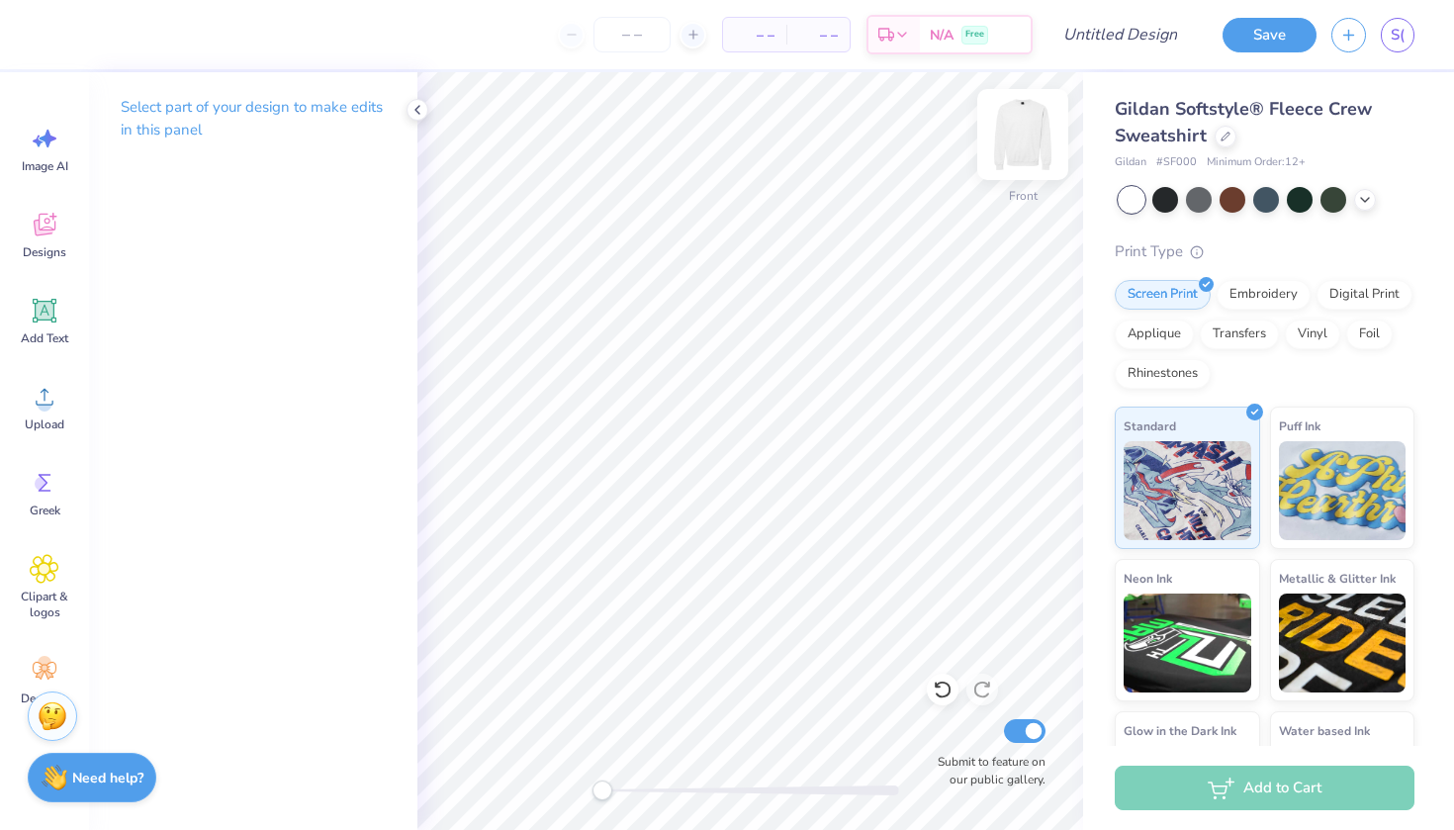
click at [1015, 138] on img at bounding box center [1022, 134] width 79 height 79
click at [45, 252] on span "Designs" at bounding box center [45, 252] width 44 height 16
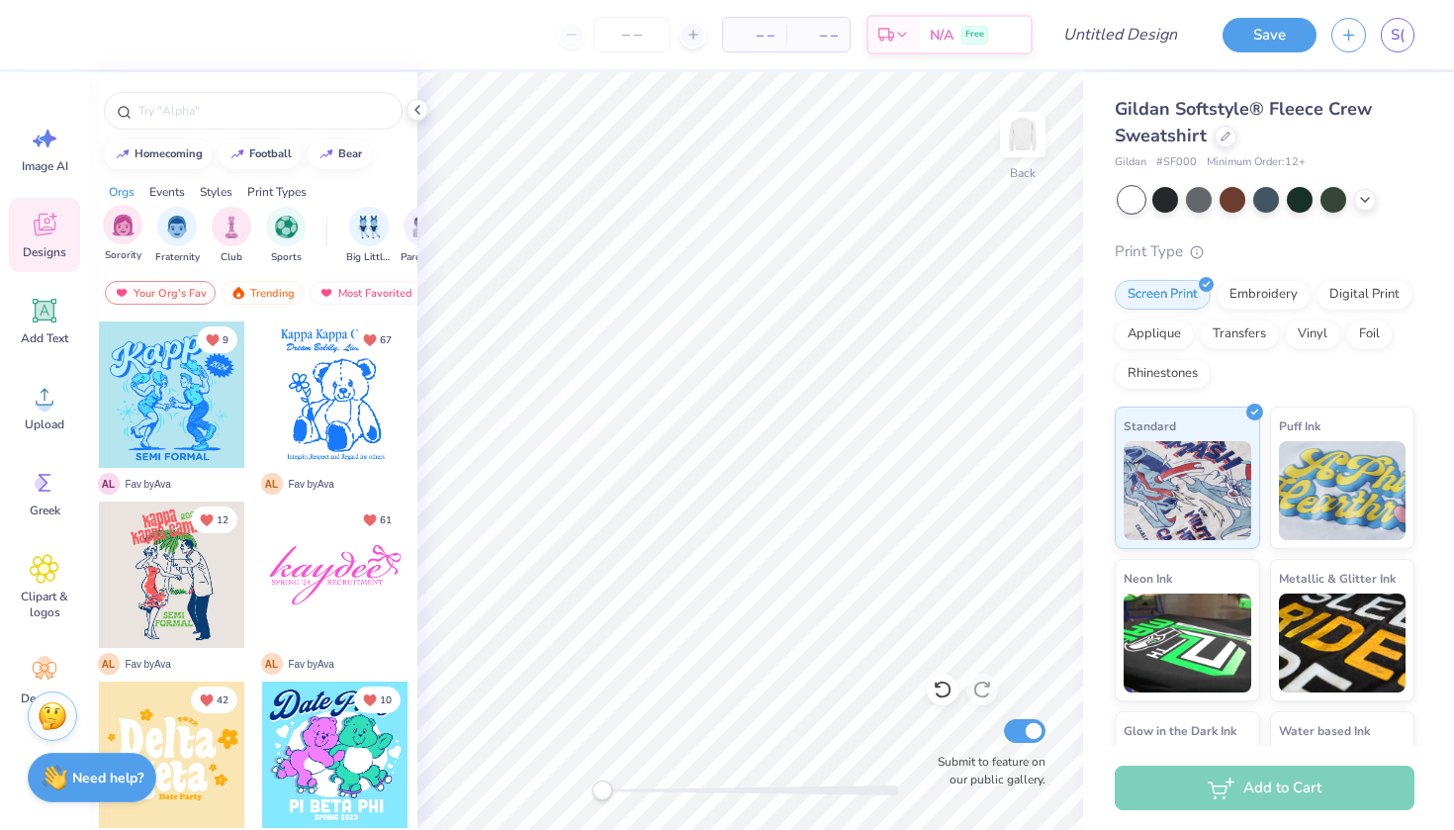
click at [123, 244] on div "Sorority" at bounding box center [123, 234] width 40 height 58
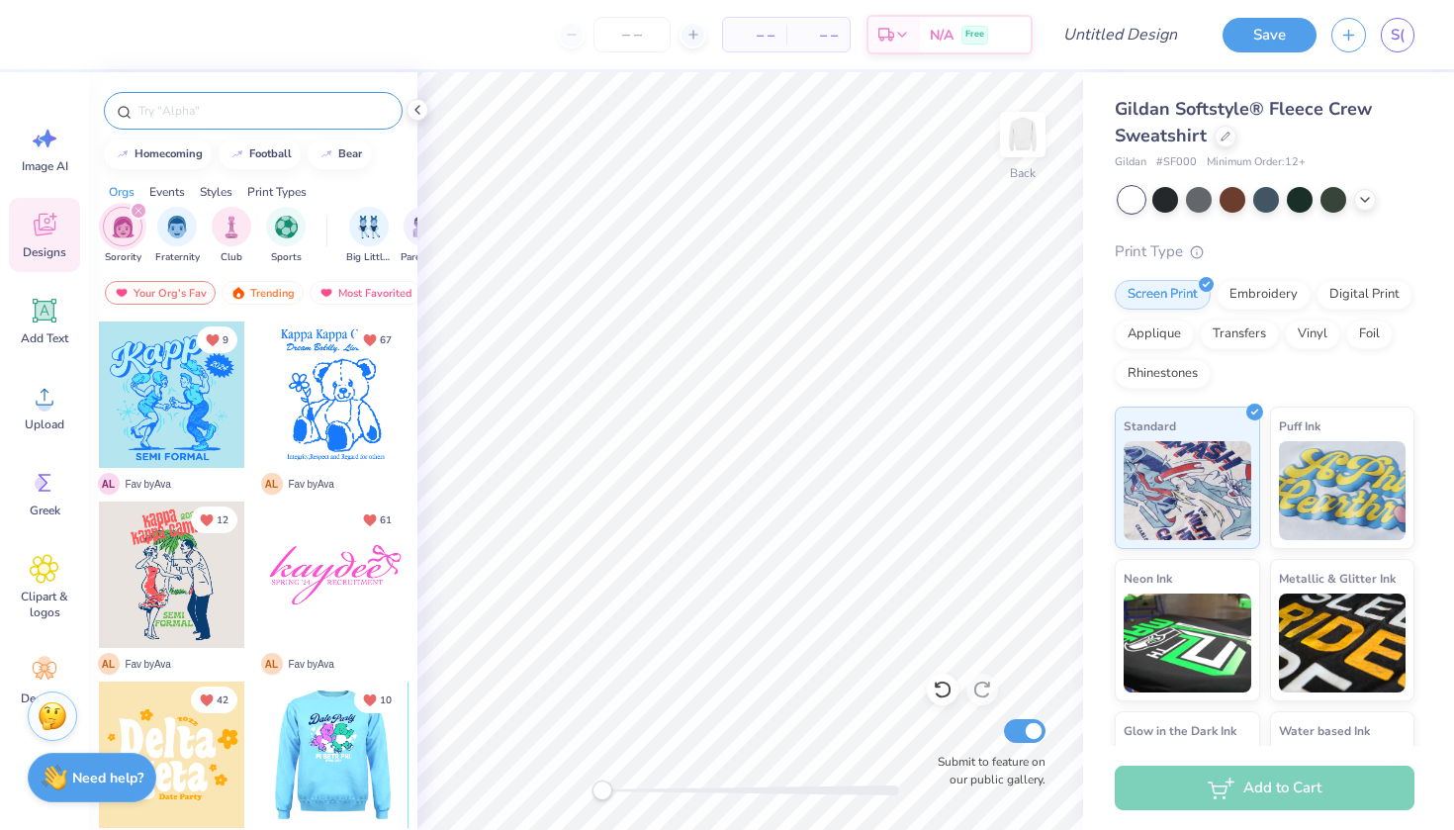
click at [259, 117] on input "text" at bounding box center [262, 111] width 253 height 20
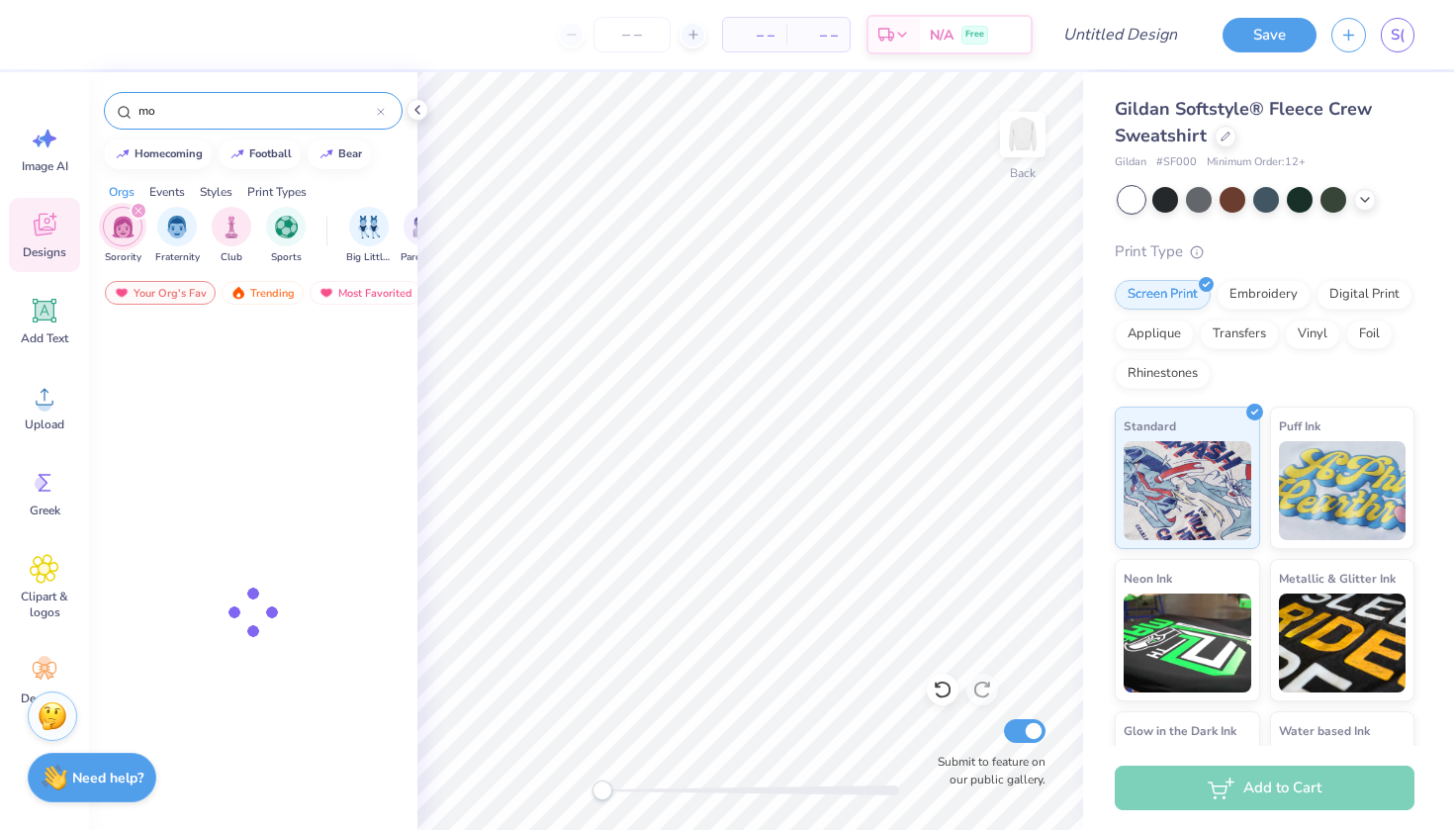
type input "m"
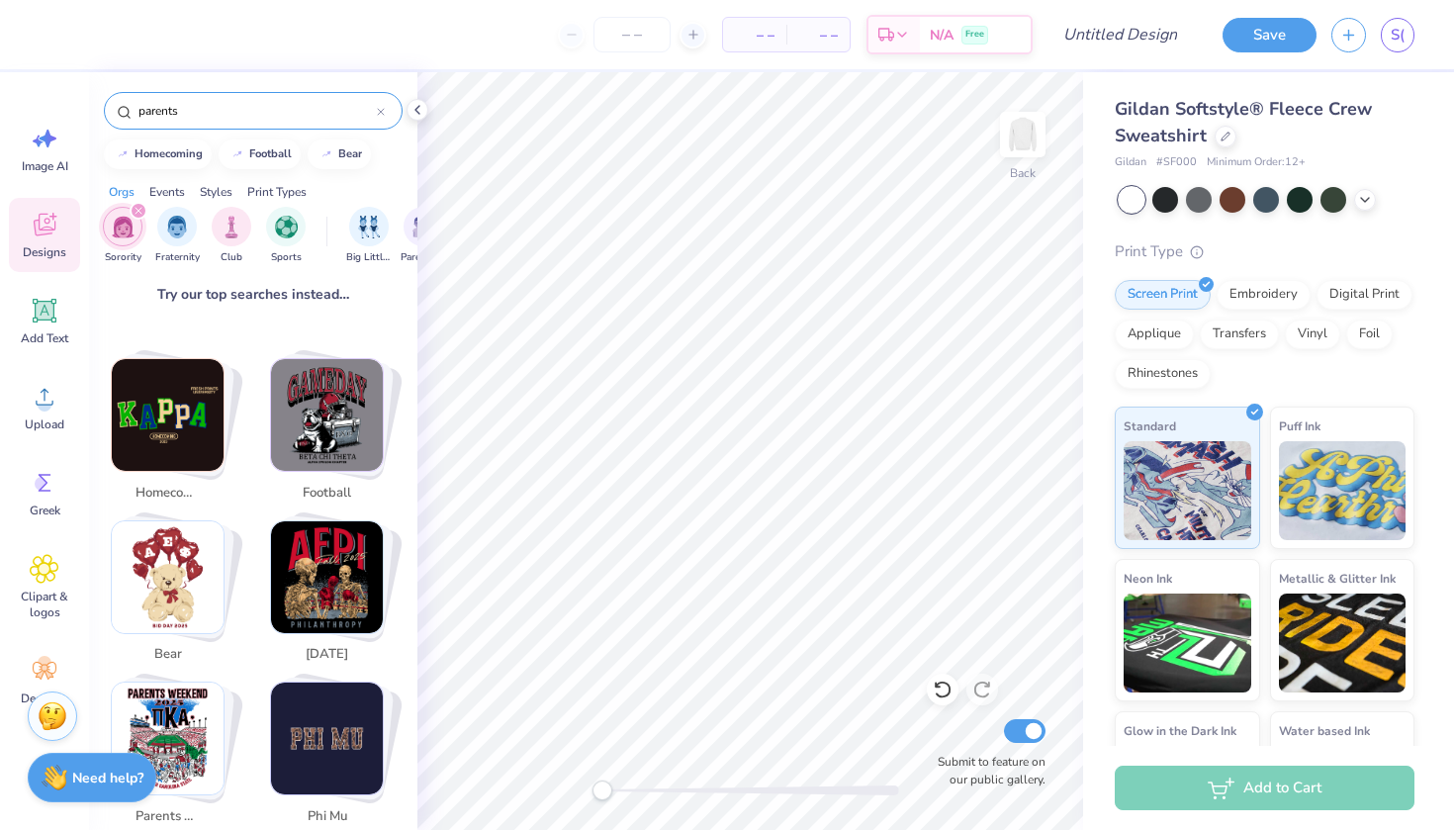
scroll to position [291, 0]
click at [328, 420] on img "Stack Card Button football" at bounding box center [327, 414] width 112 height 112
click at [342, 368] on img "Stack Card Button football" at bounding box center [327, 414] width 112 height 112
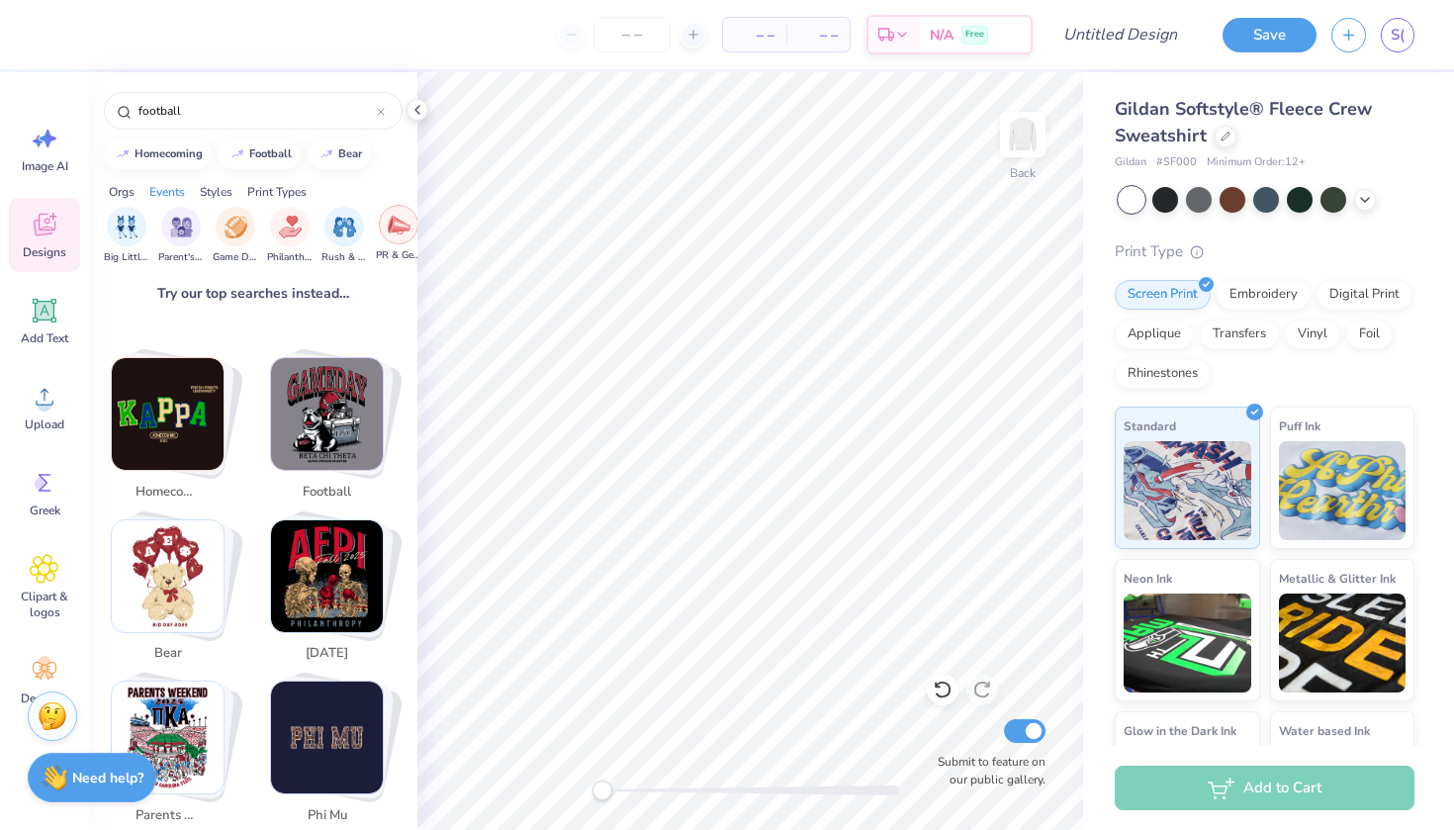
scroll to position [0, 231]
click at [174, 235] on div "Parent's Weekend" at bounding box center [191, 234] width 45 height 58
click at [133, 225] on img "filter for Parent's Weekend" at bounding box center [138, 227] width 23 height 23
click at [191, 231] on img "filter for Parent's Weekend" at bounding box center [192, 225] width 23 height 23
click at [150, 209] on icon "filter for Parent's Weekend" at bounding box center [153, 211] width 6 height 6
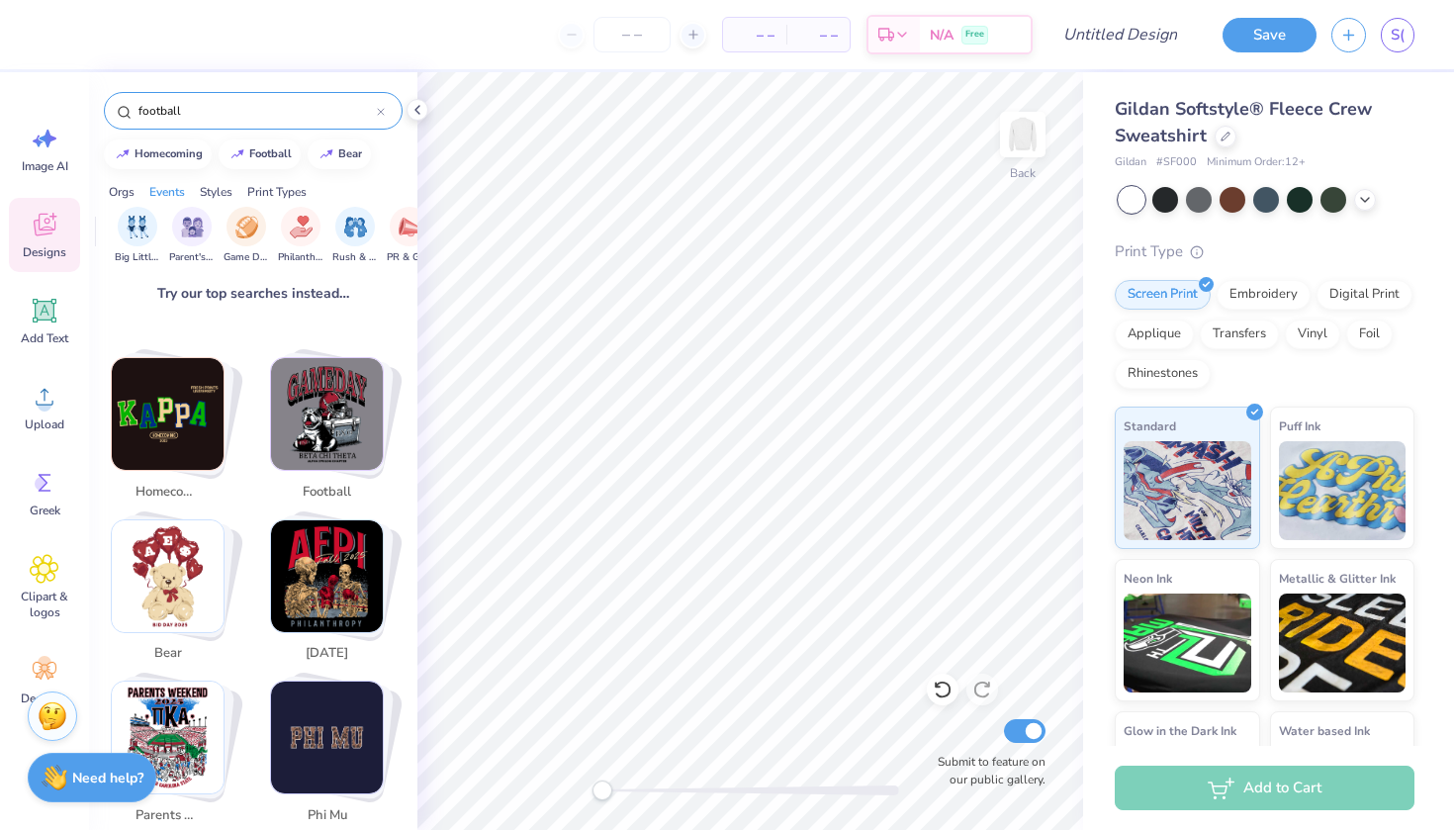
click at [388, 121] on div "football" at bounding box center [253, 111] width 299 height 38
click at [385, 112] on div "football" at bounding box center [253, 111] width 299 height 38
click at [301, 232] on img "filter for Philanthropy" at bounding box center [301, 225] width 23 height 23
click at [152, 209] on icon "filter for Philanthropy" at bounding box center [153, 211] width 8 height 8
click at [183, 707] on img "Stack Card Button parents weekend" at bounding box center [168, 737] width 112 height 112
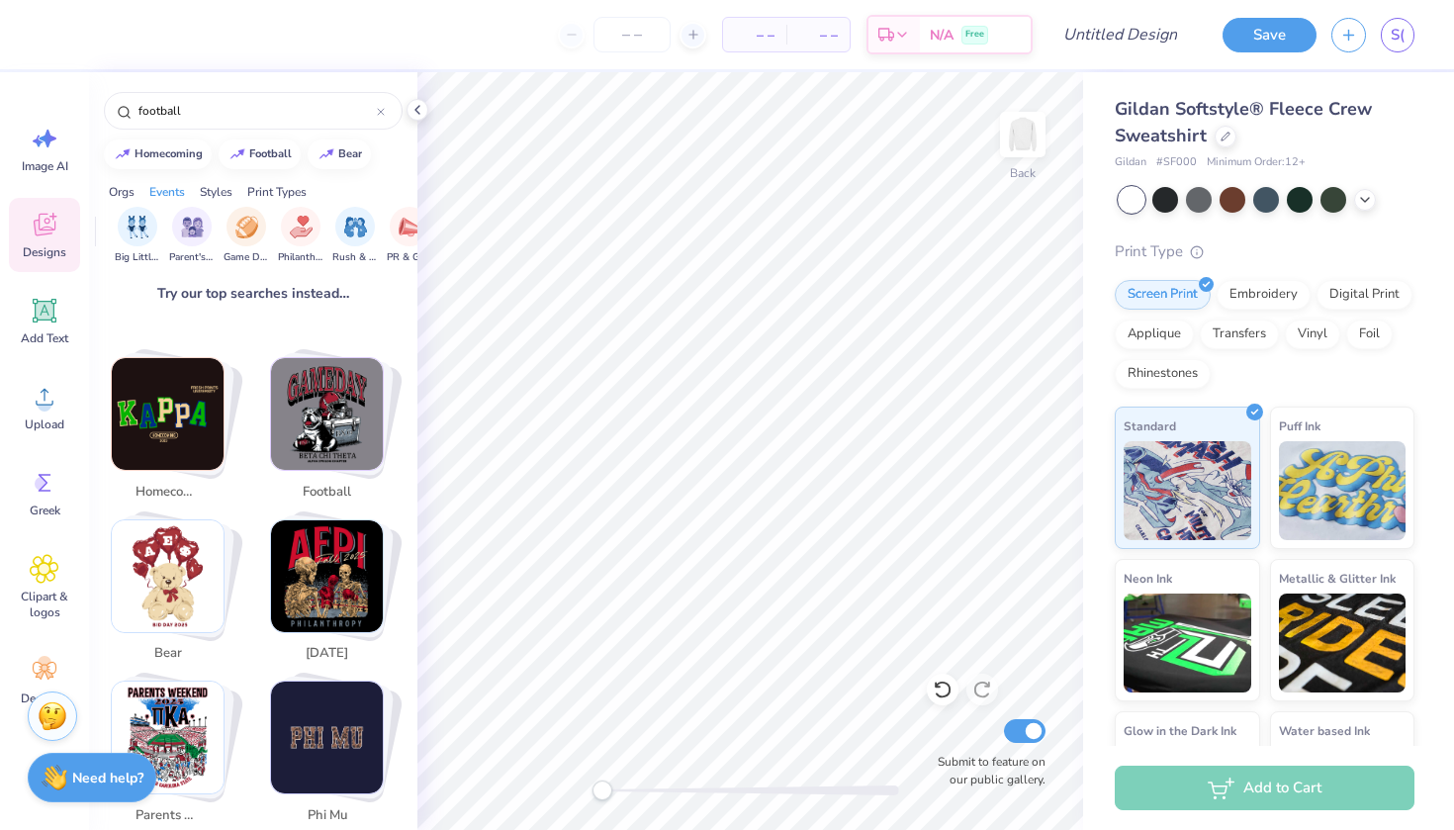
type input "parents weekend"
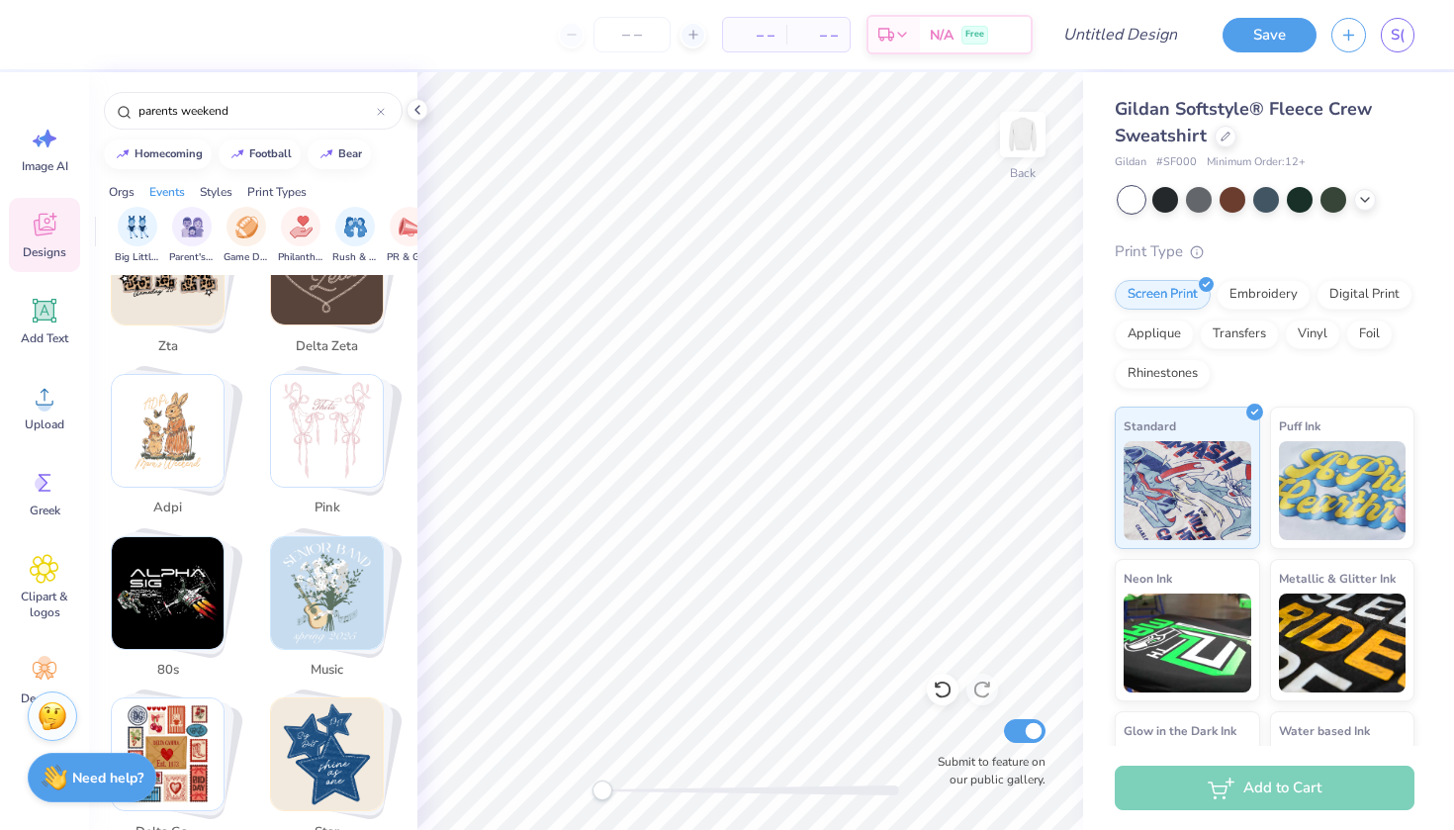
scroll to position [1535, 0]
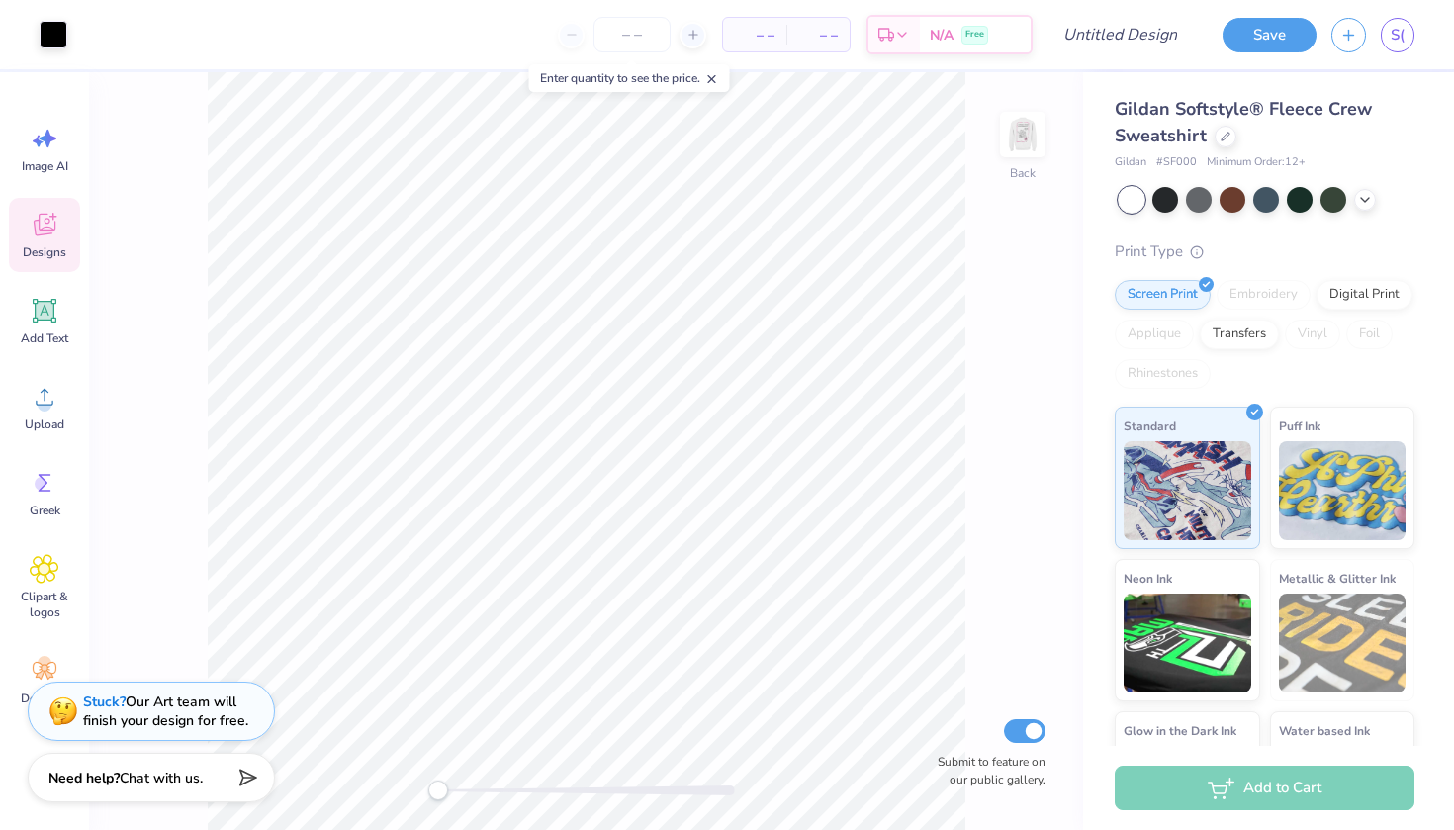
click at [43, 240] on div "Designs" at bounding box center [44, 235] width 71 height 74
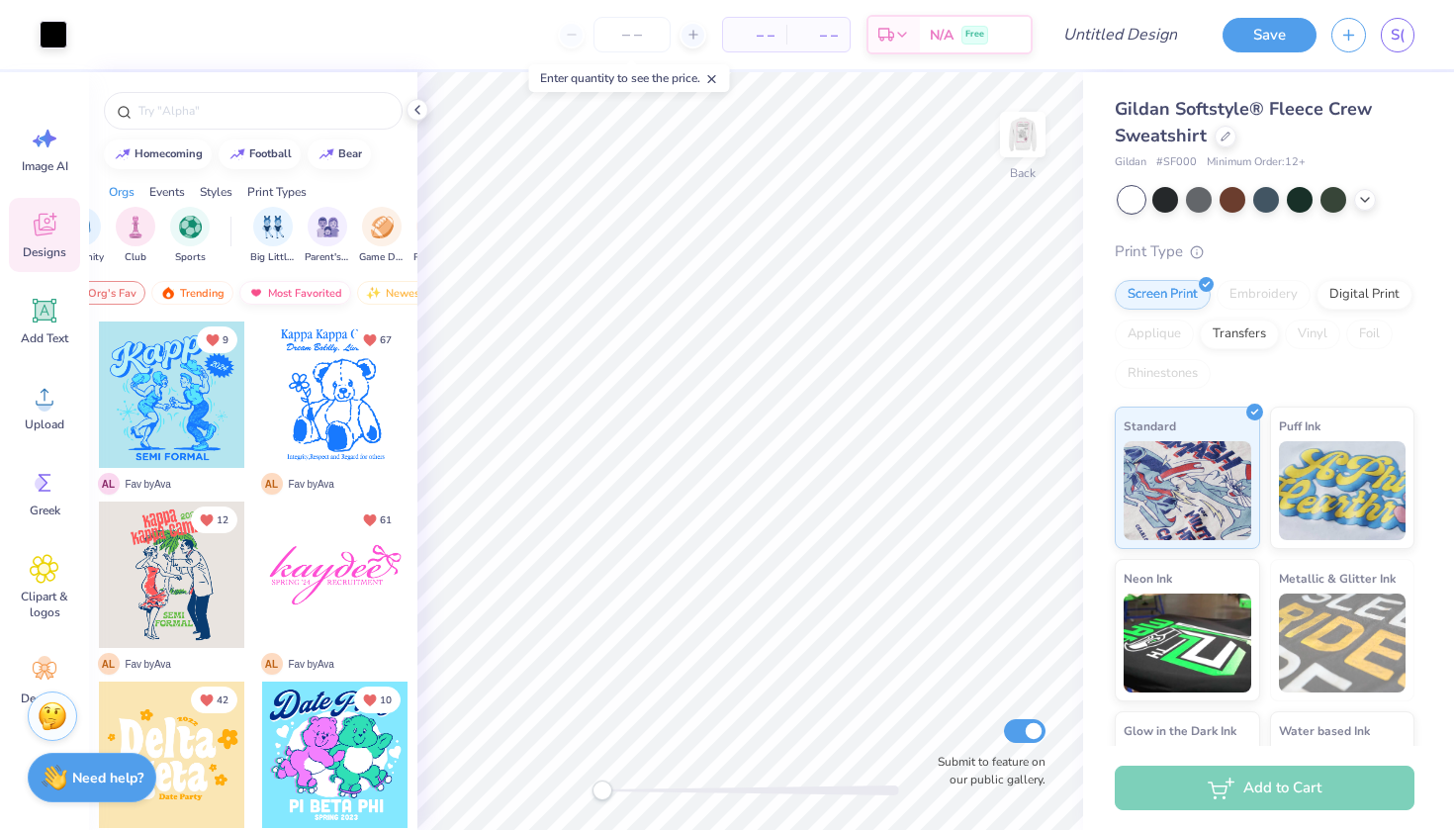
scroll to position [0, 74]
click at [327, 237] on div "filter for Parent's Weekend" at bounding box center [328, 225] width 40 height 40
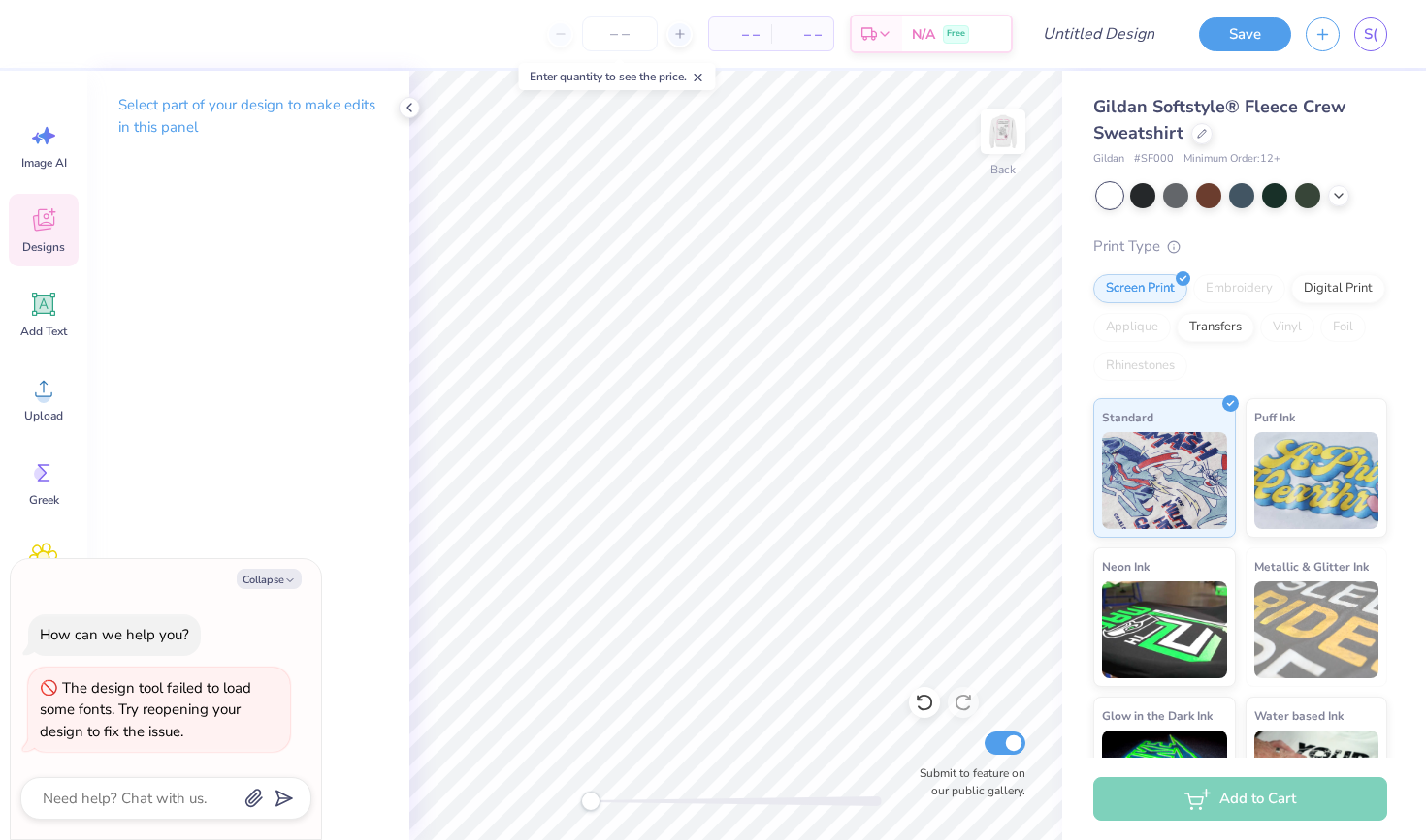
click at [42, 227] on icon at bounding box center [43, 223] width 19 height 16
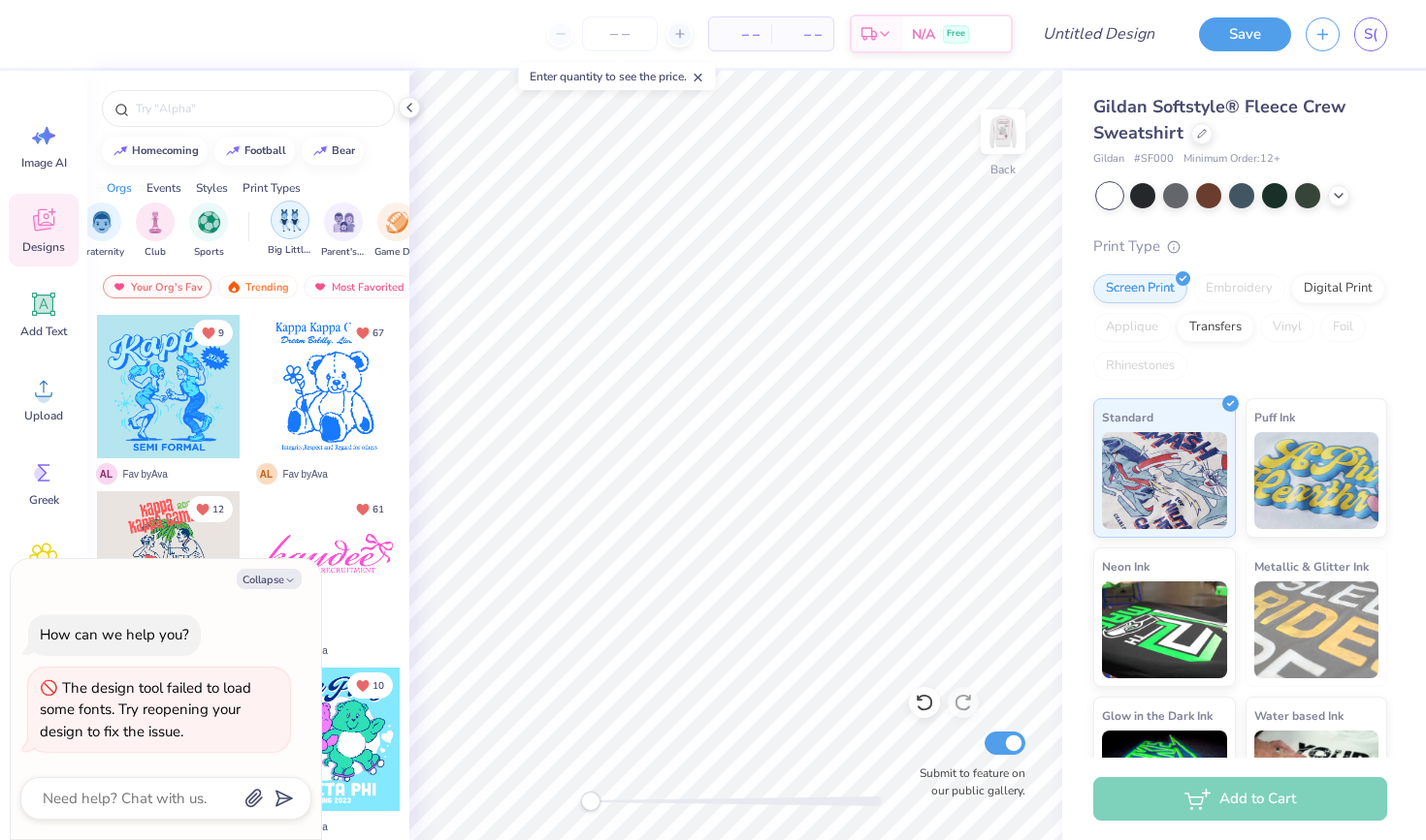
scroll to position [0, 75]
click at [338, 222] on img "filter for Parent's Weekend" at bounding box center [340, 221] width 23 height 23
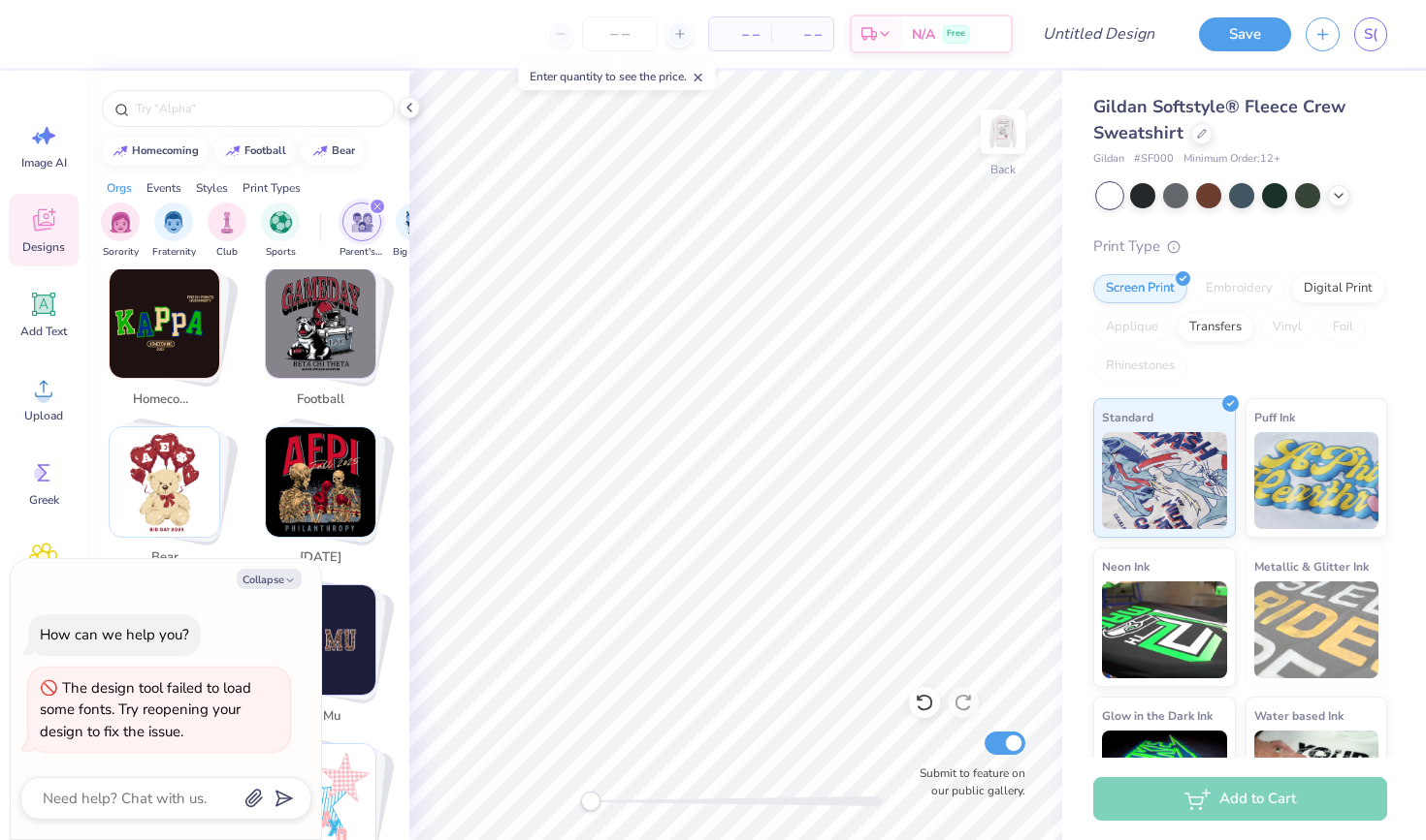
scroll to position [0, 0]
click at [130, 213] on img "filter for Sorority" at bounding box center [121, 221] width 23 height 23
click at [377, 207] on icon "filter for Parent's Weekend" at bounding box center [378, 207] width 6 height 6
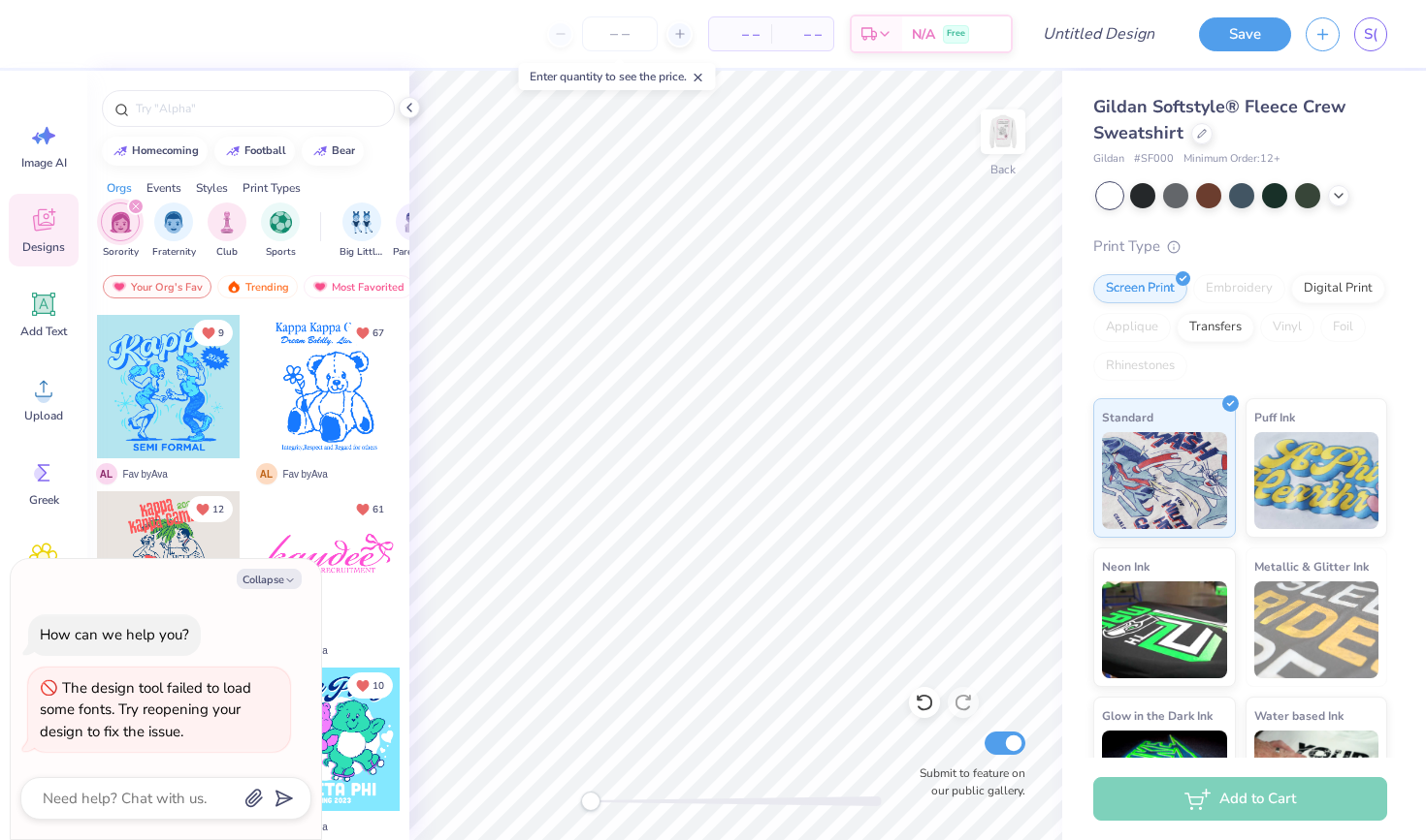
click at [391, 623] on div at bounding box center [329, 563] width 143 height 143
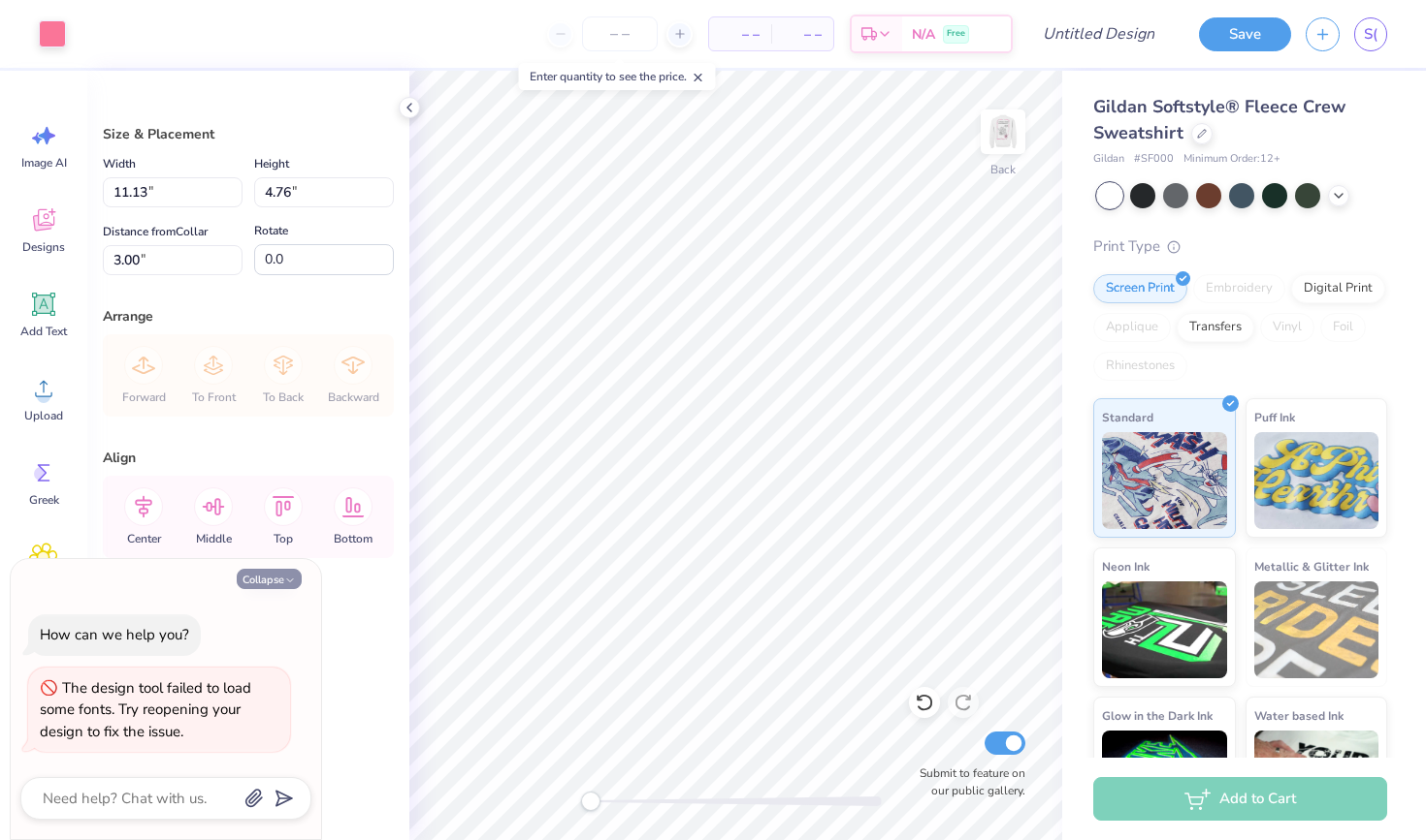
click at [286, 581] on icon "button" at bounding box center [290, 580] width 12 height 12
type textarea "x"
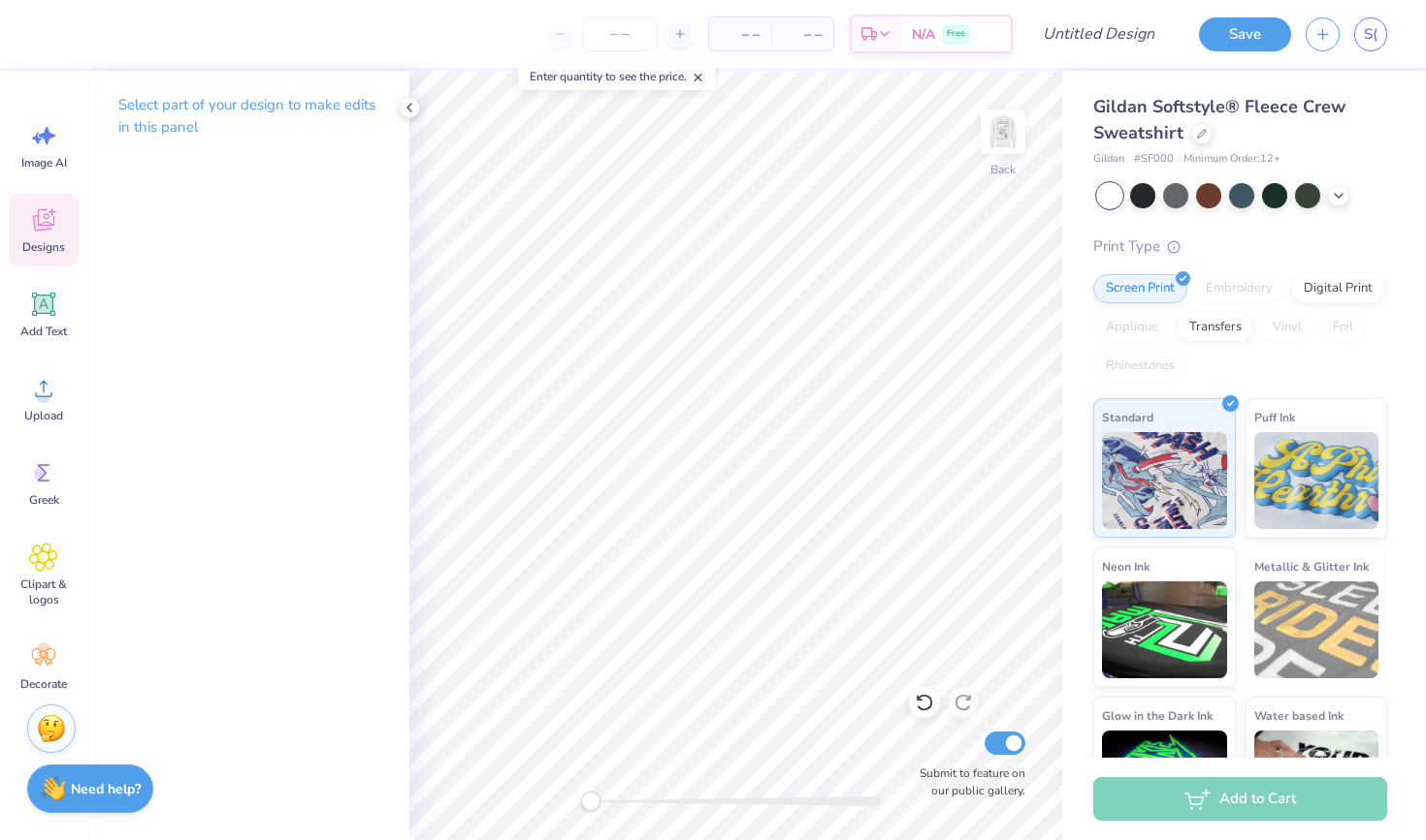
click at [26, 238] on div "Designs" at bounding box center [43, 230] width 70 height 73
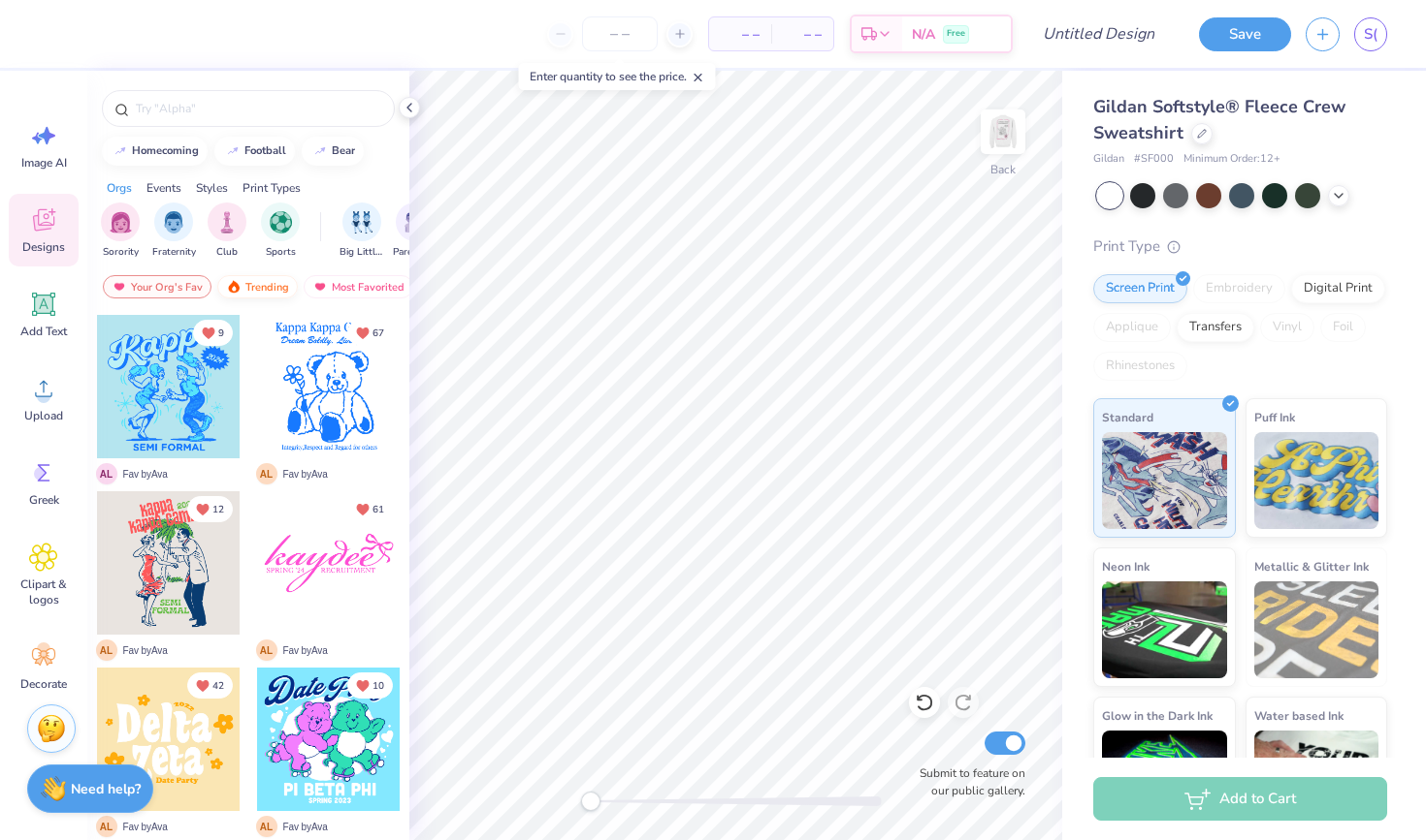
click at [267, 284] on div "Trending" at bounding box center [257, 287] width 80 height 24
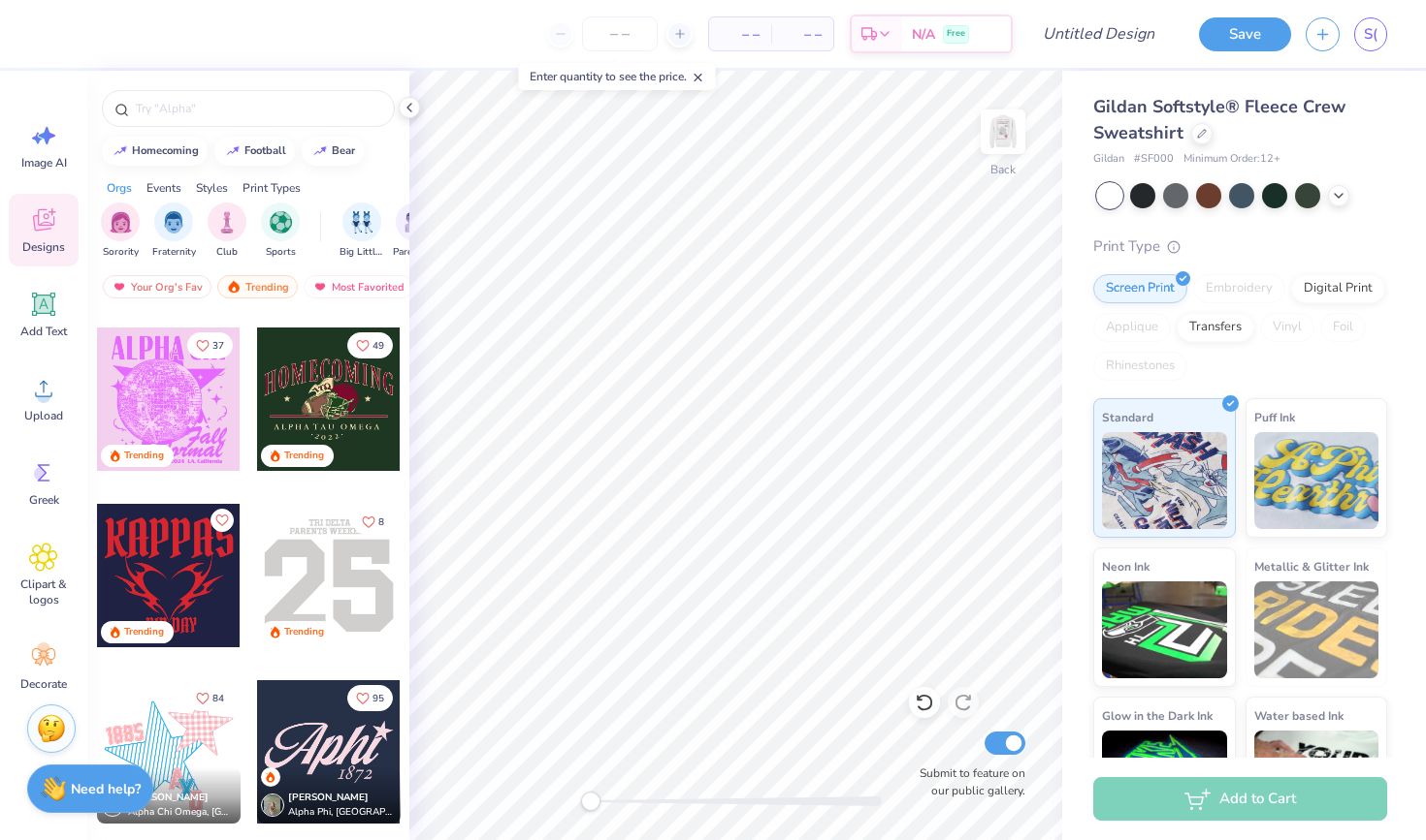
scroll to position [4160, 0]
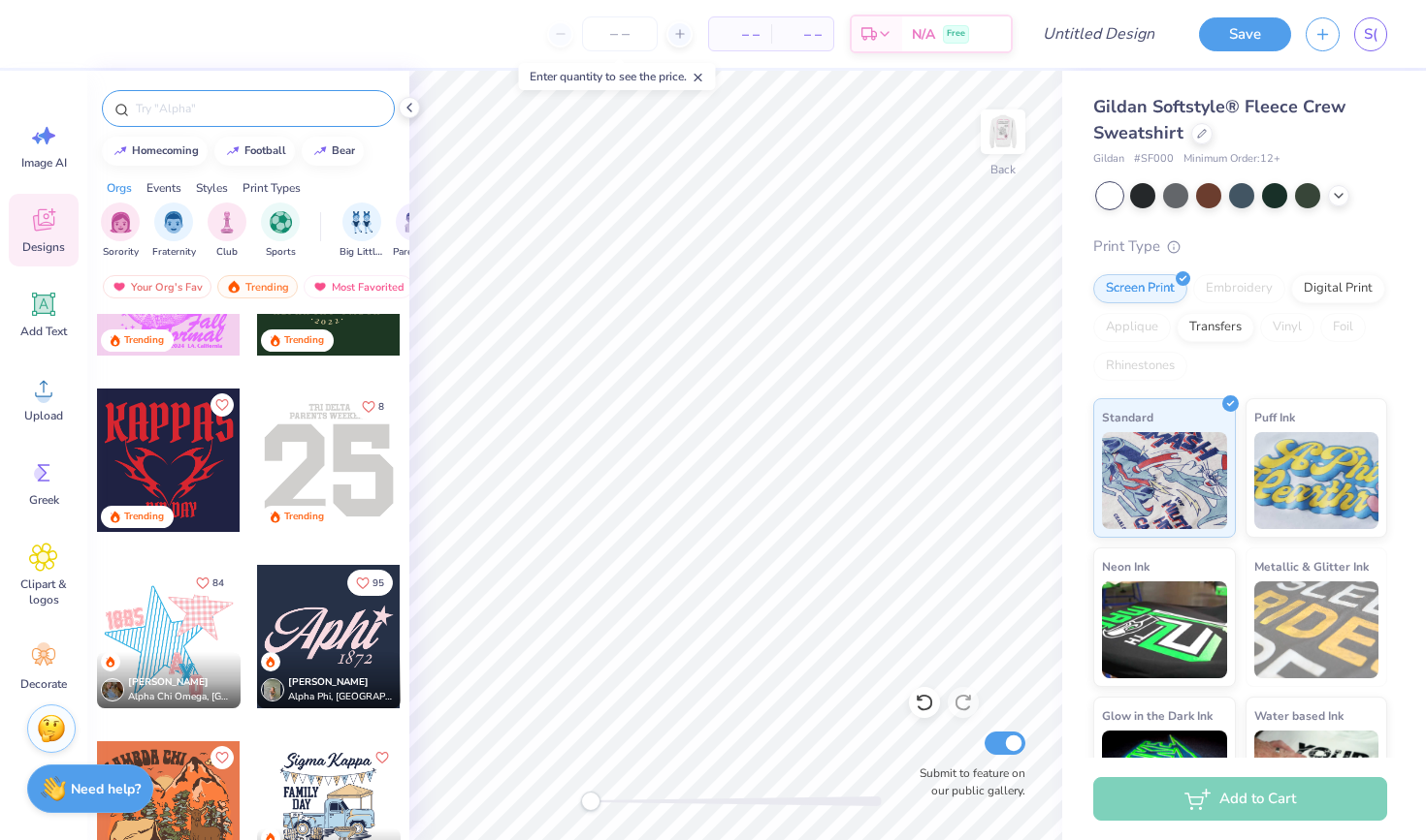
click at [246, 123] on div at bounding box center [248, 109] width 293 height 37
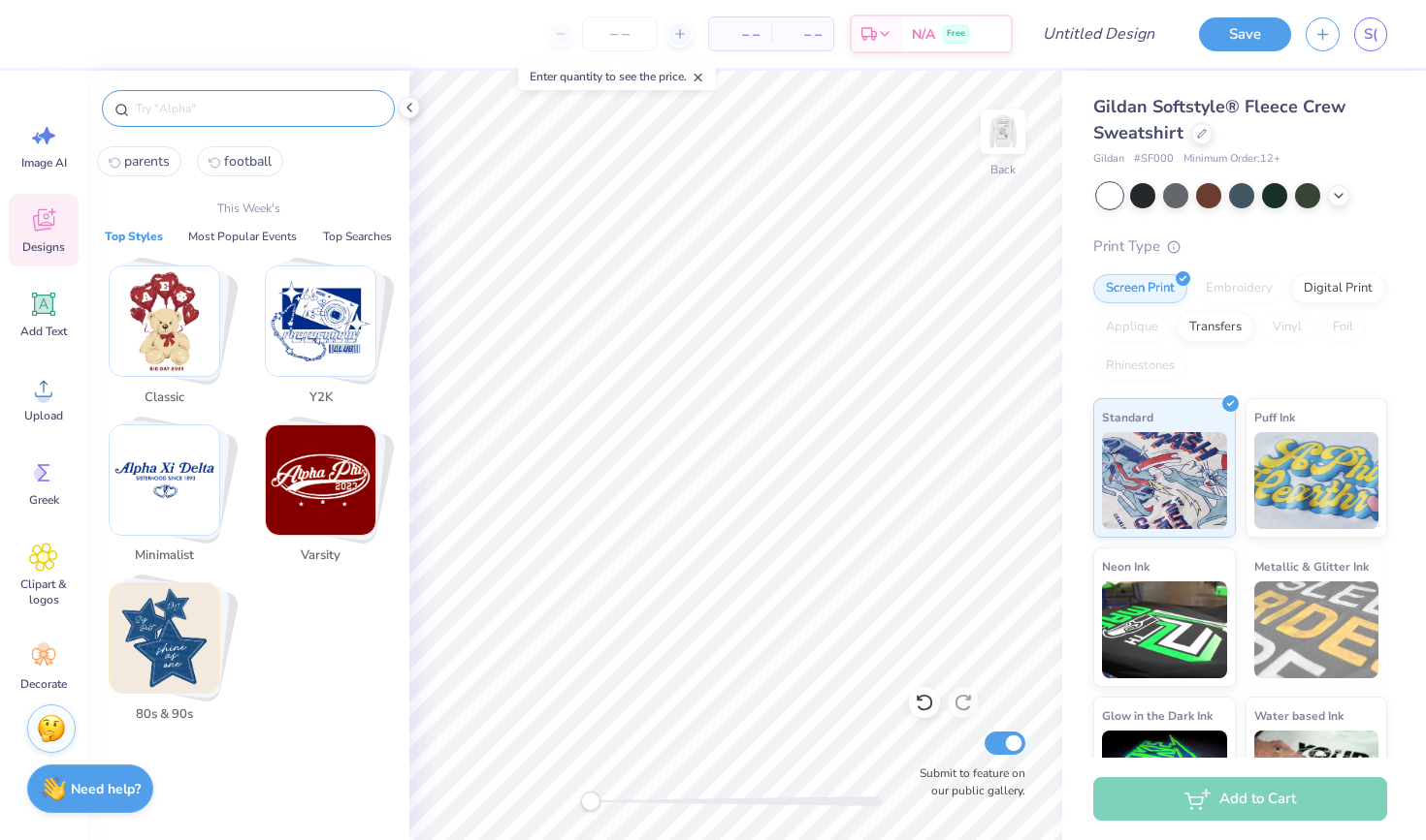
click at [245, 110] on input "text" at bounding box center [257, 109] width 248 height 20
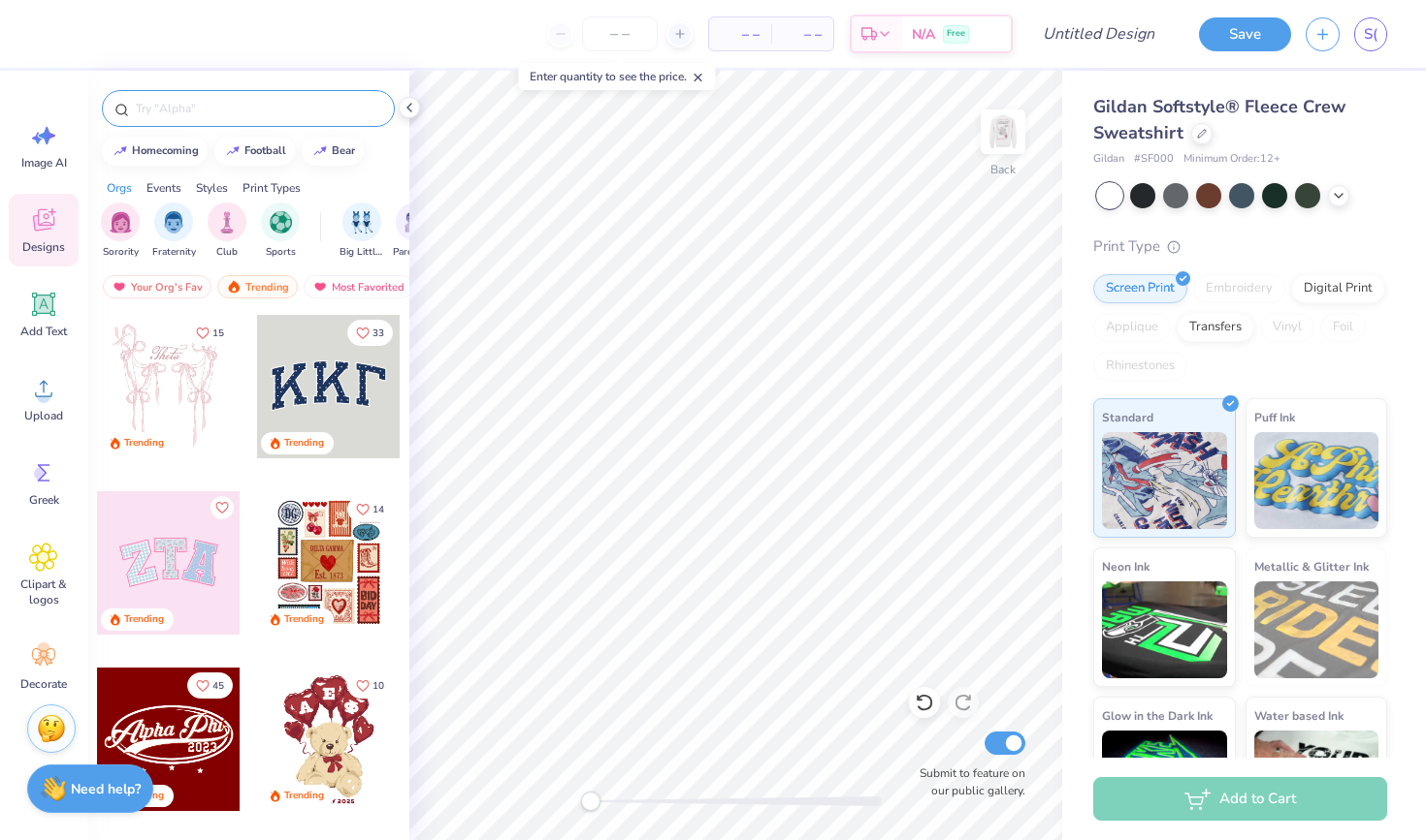
click at [197, 97] on div at bounding box center [248, 109] width 293 height 37
click at [196, 111] on input "text" at bounding box center [257, 109] width 248 height 20
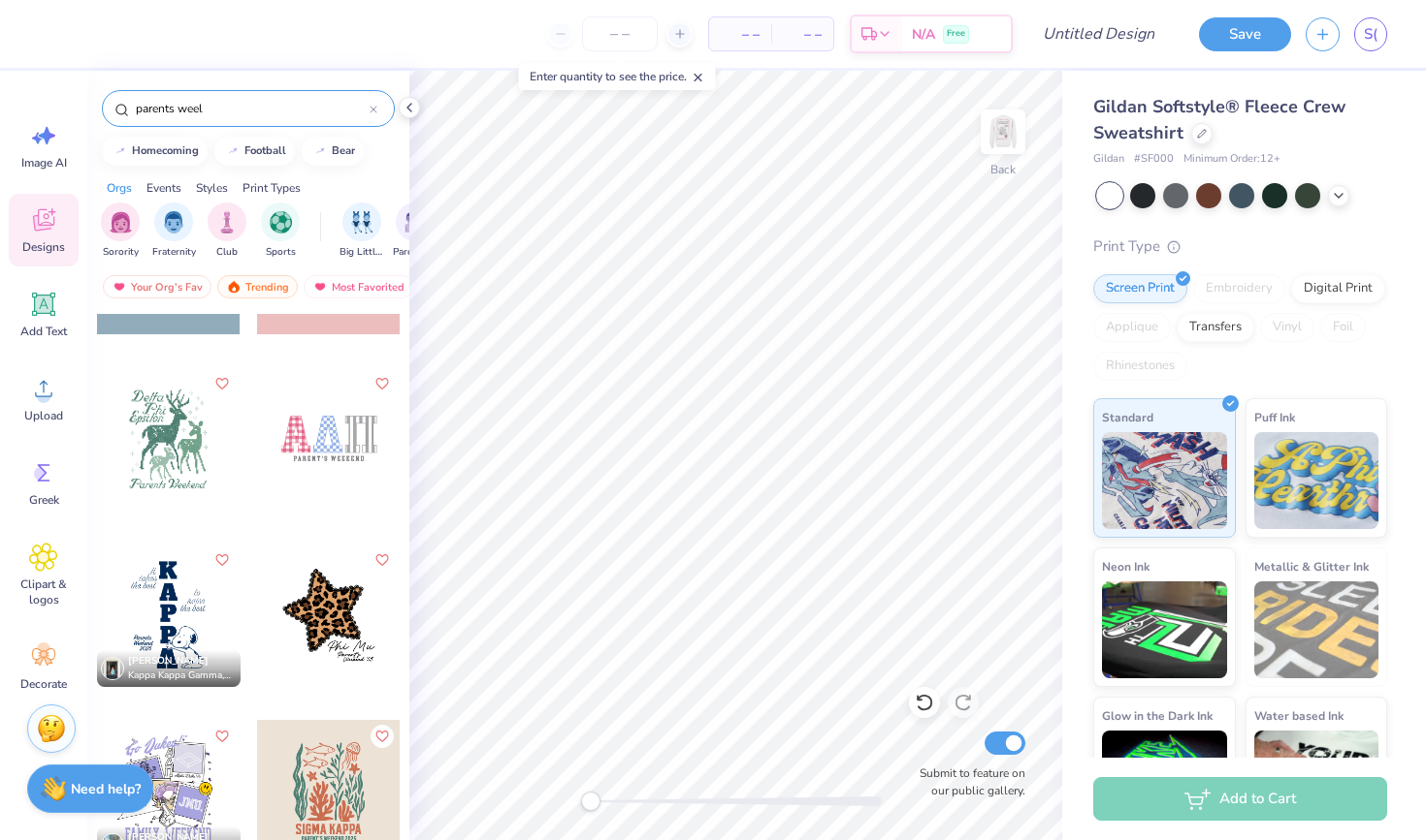
scroll to position [5241, 0]
type input "parents weel"
click at [175, 615] on div at bounding box center [169, 615] width 143 height 143
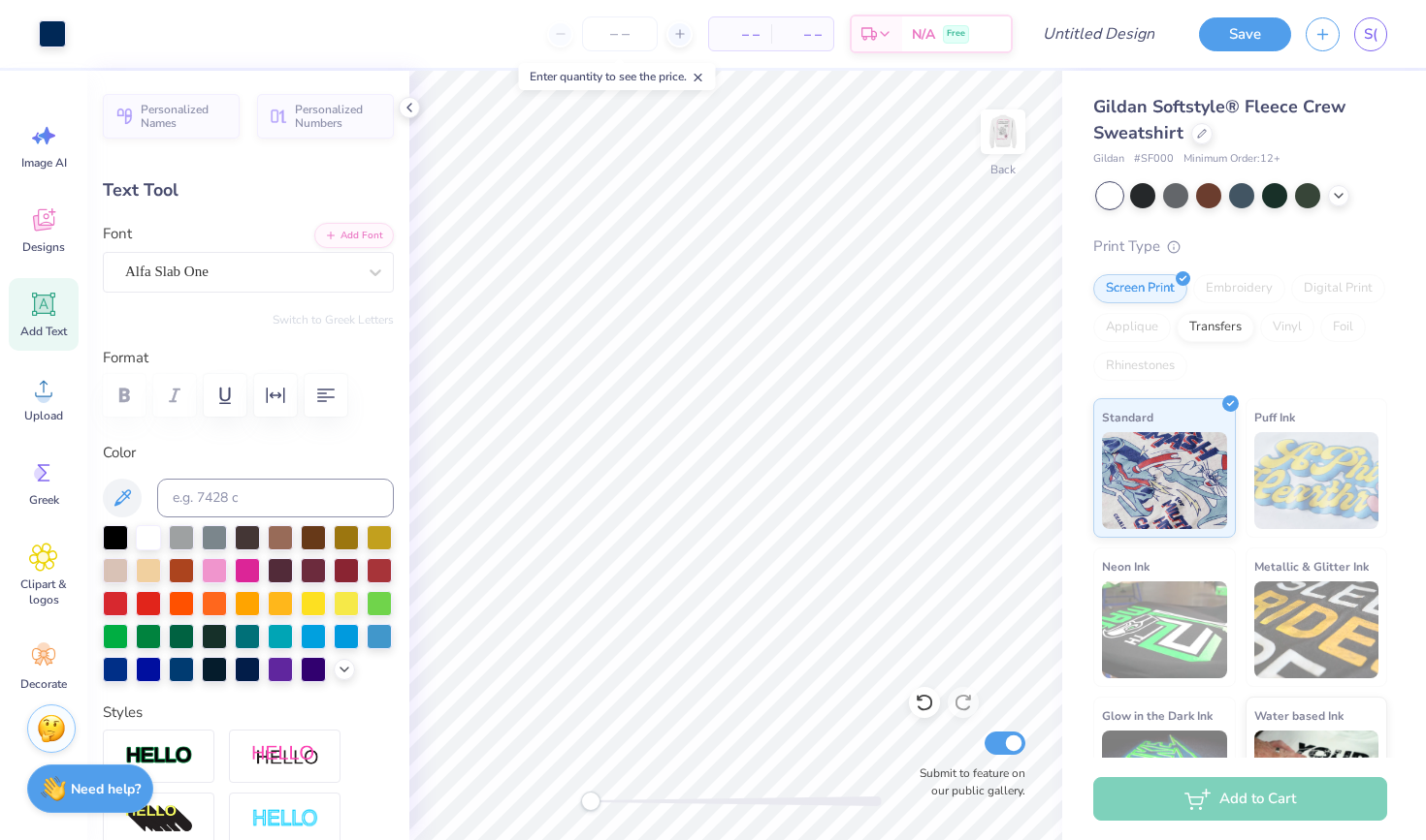
type input "2.70"
type input "6.35"
type input "2.43"
type input "9.54"
type textarea "L"
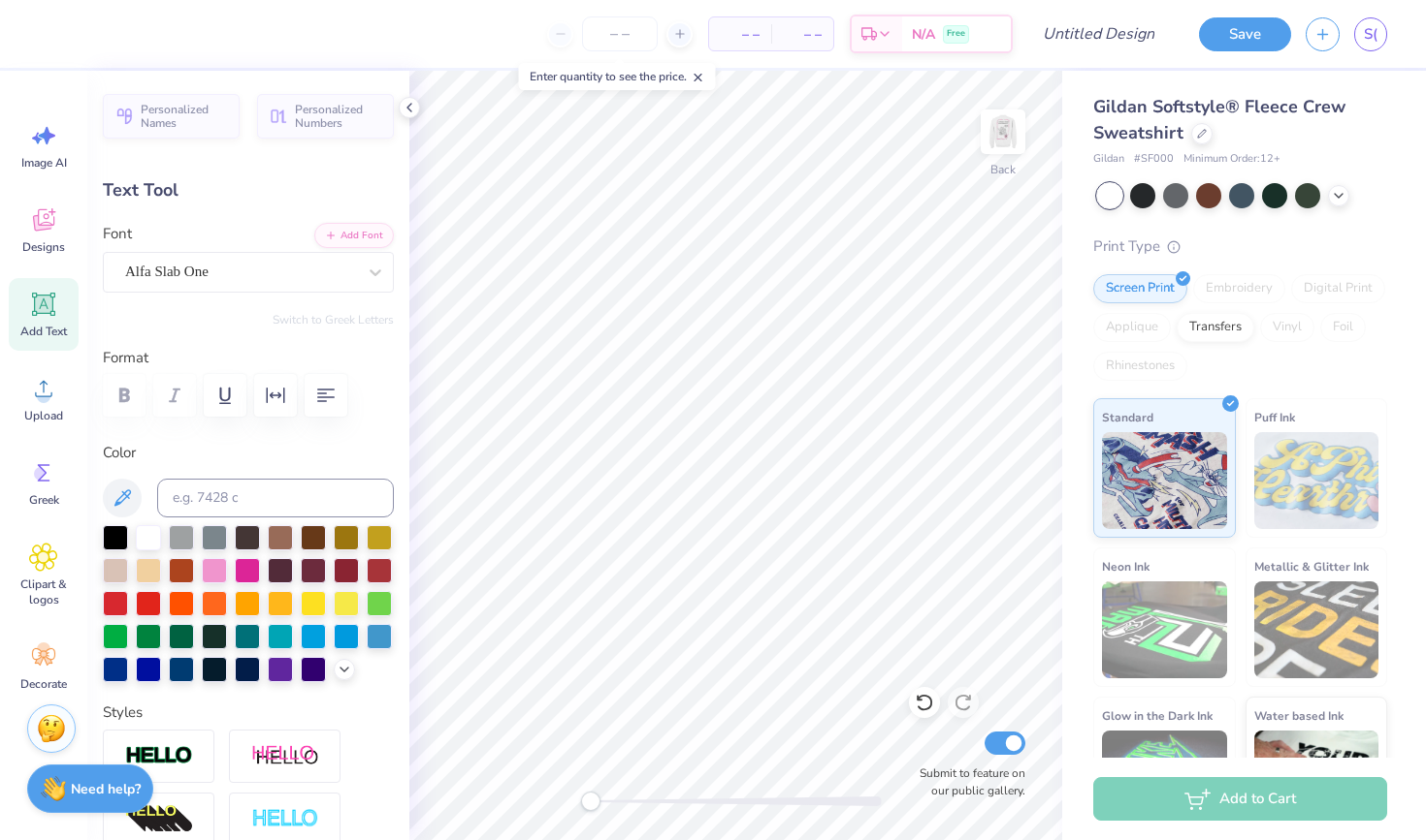
type input "2.43"
type input "12.87"
type input "3.12"
type input "3.11"
type input "17.19"
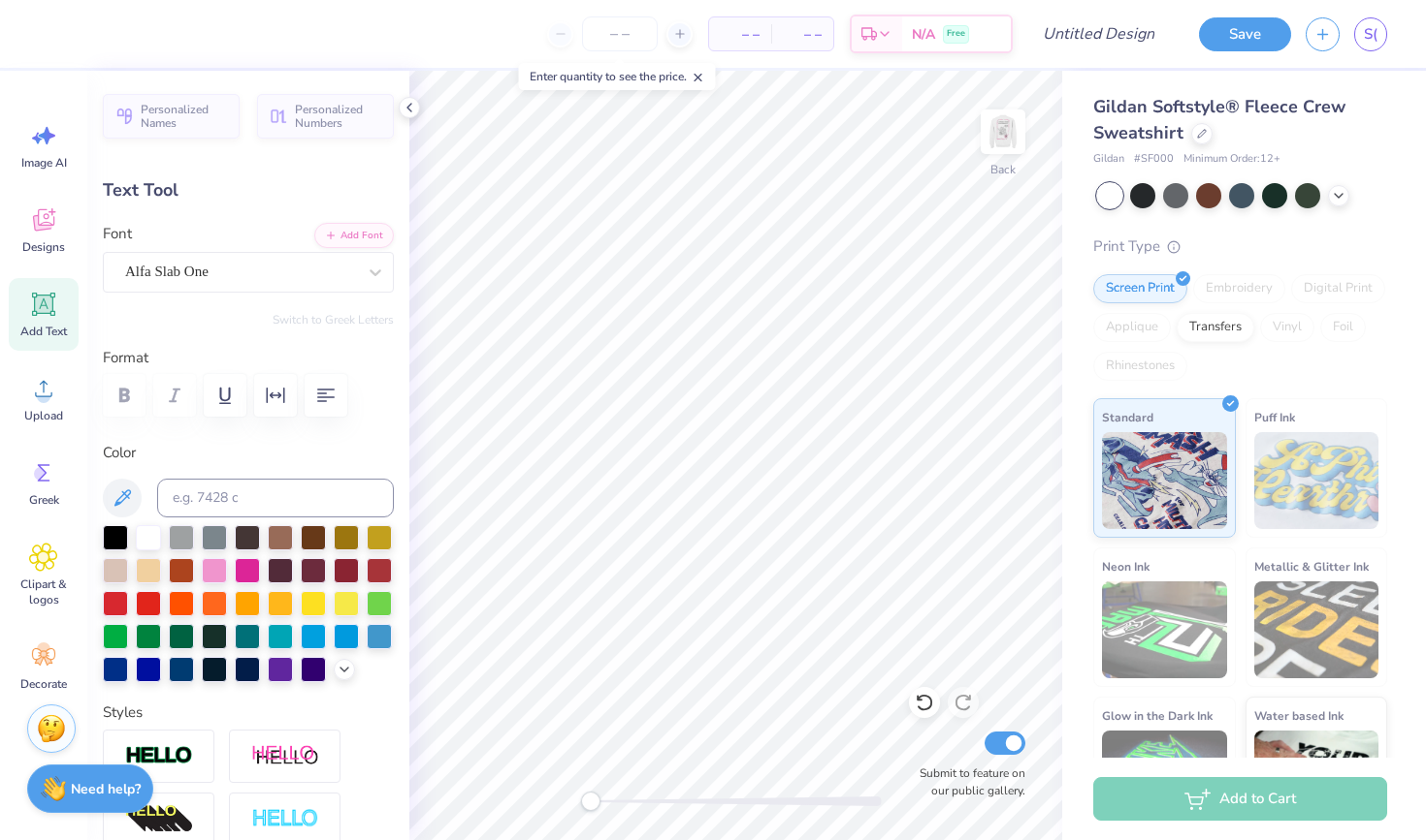
drag, startPoint x: 701, startPoint y: 77, endPoint x: 127, endPoint y: 4, distance: 578.6
click at [701, 77] on icon at bounding box center [698, 77] width 14 height 14
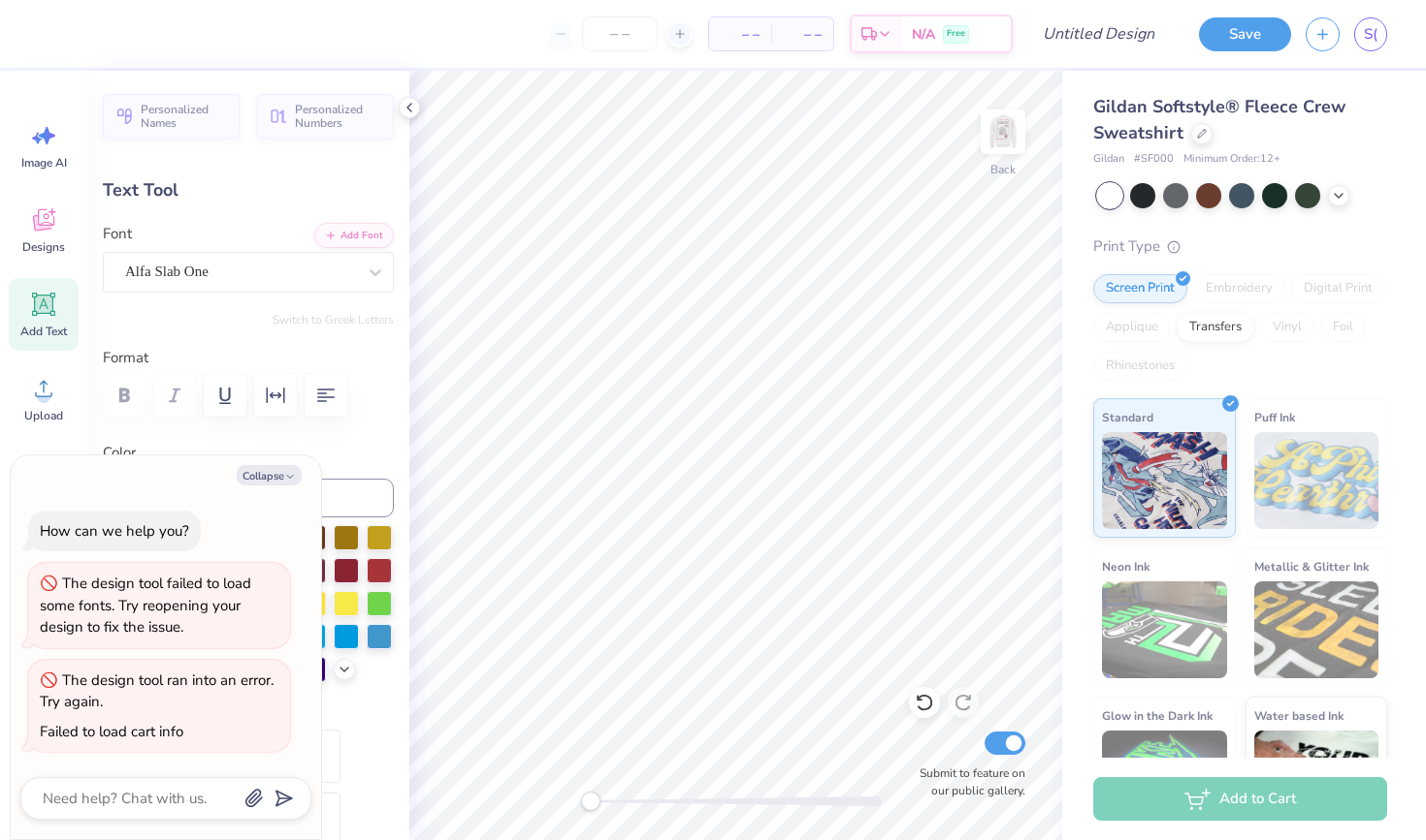
type textarea "x"
